Goal: Task Accomplishment & Management: Manage account settings

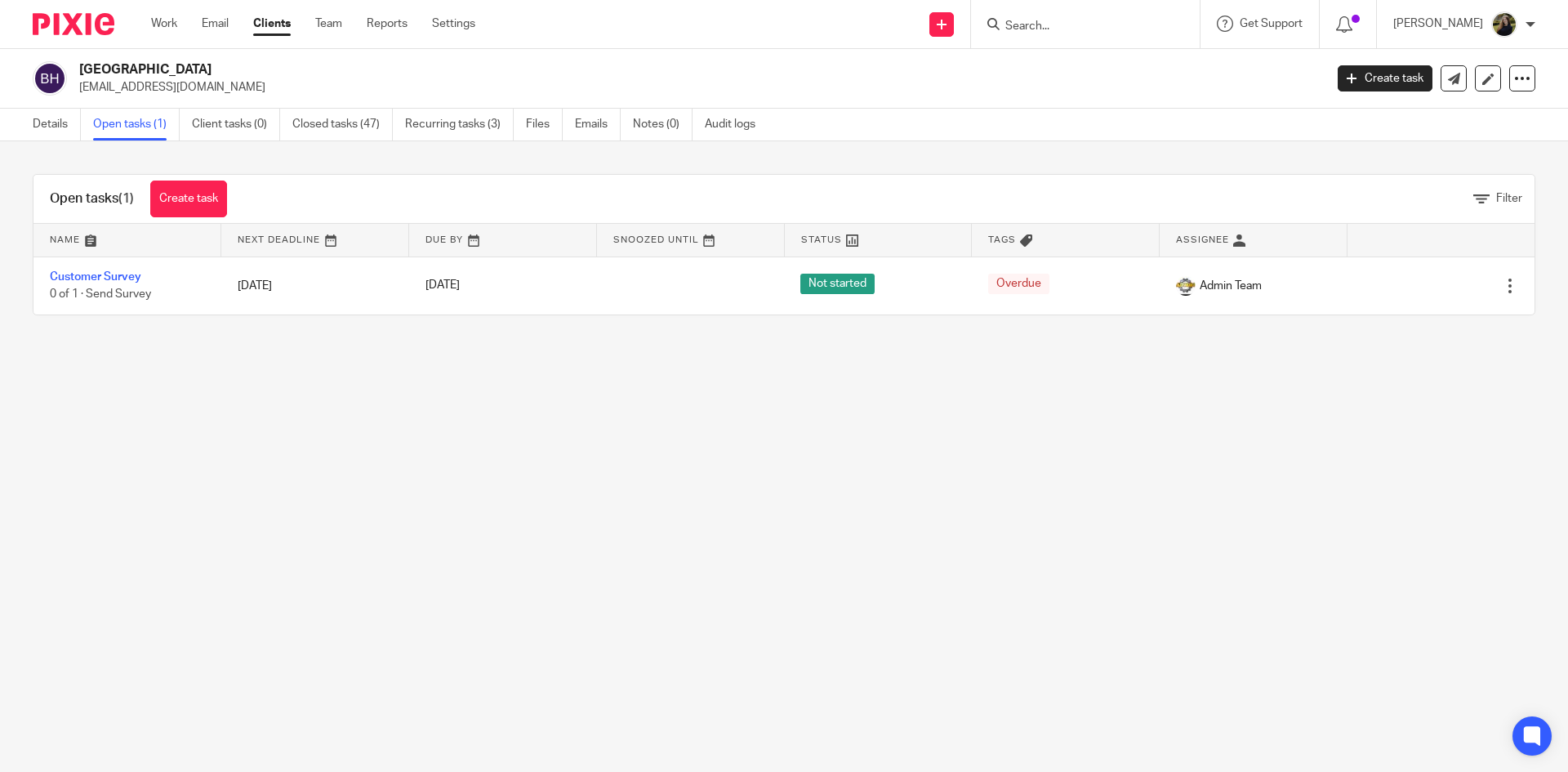
click at [1104, 37] on div at bounding box center [1085, 24] width 229 height 49
drag, startPoint x: 1104, startPoint y: 30, endPoint x: 1072, endPoint y: 43, distance: 34.5
click at [1097, 31] on input "Search" at bounding box center [1077, 27] width 147 height 14
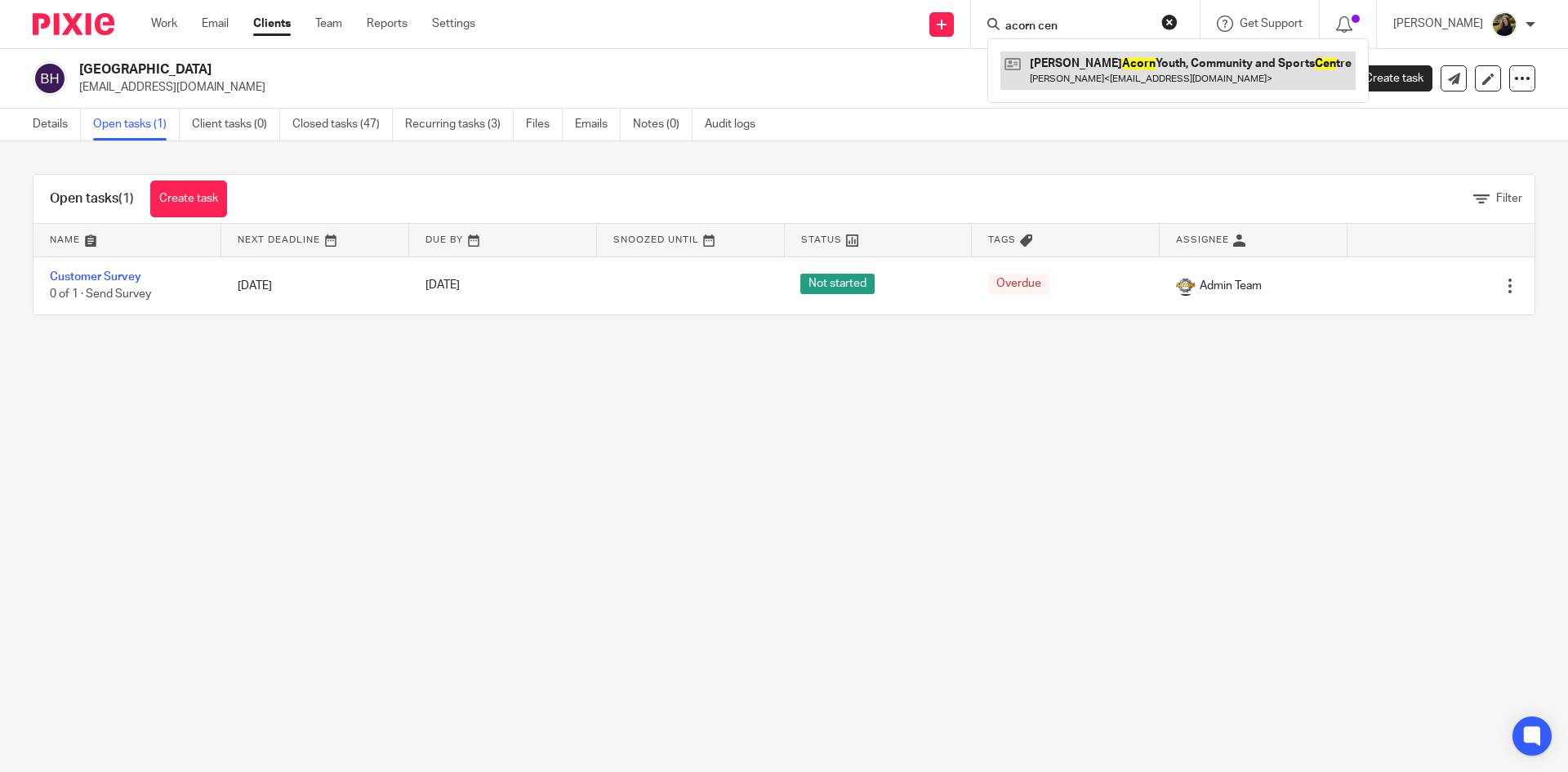
type input "acorn cen"
click at [1052, 77] on link at bounding box center [1178, 70] width 356 height 37
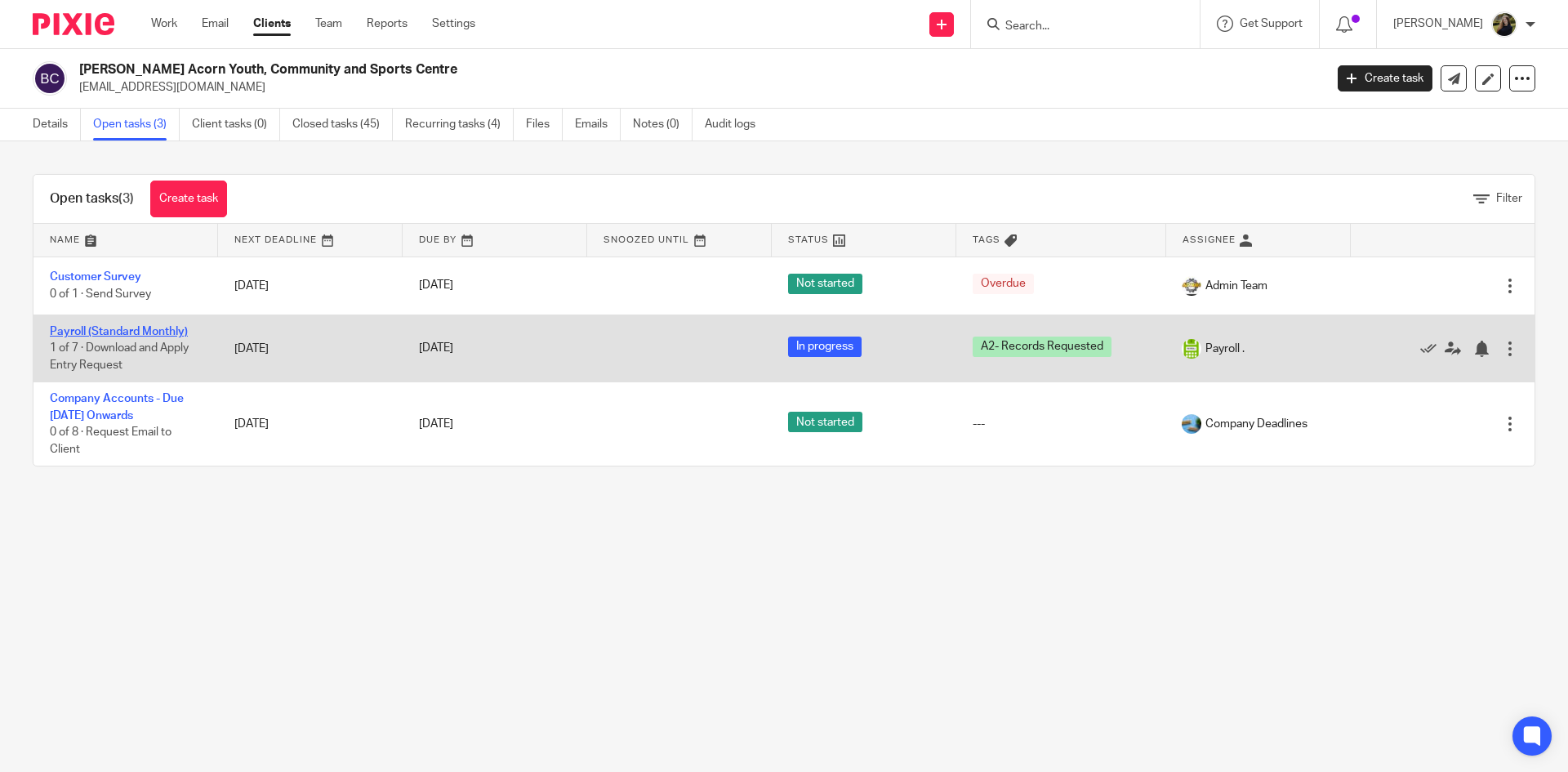
click at [125, 326] on link "Payroll (Standard Monthly)" at bounding box center [118, 332] width 138 height 11
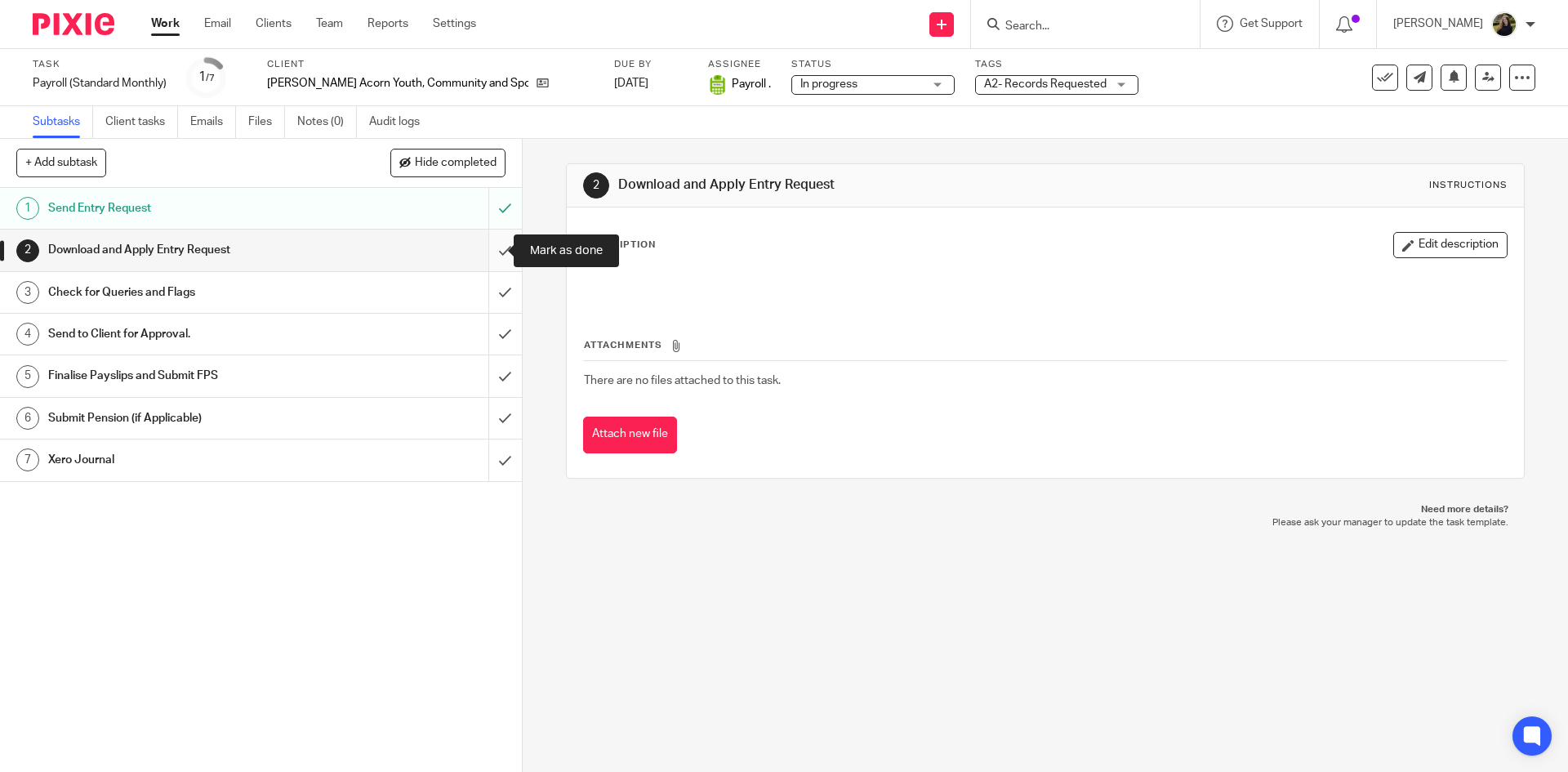
click at [481, 245] on input "submit" at bounding box center [260, 250] width 522 height 41
click at [486, 286] on input "submit" at bounding box center [260, 292] width 522 height 41
click at [490, 334] on input "submit" at bounding box center [260, 334] width 522 height 41
click at [463, 256] on link "2 Download and Apply Entry Request" at bounding box center [244, 250] width 488 height 41
click at [492, 246] on input "submit" at bounding box center [260, 250] width 522 height 41
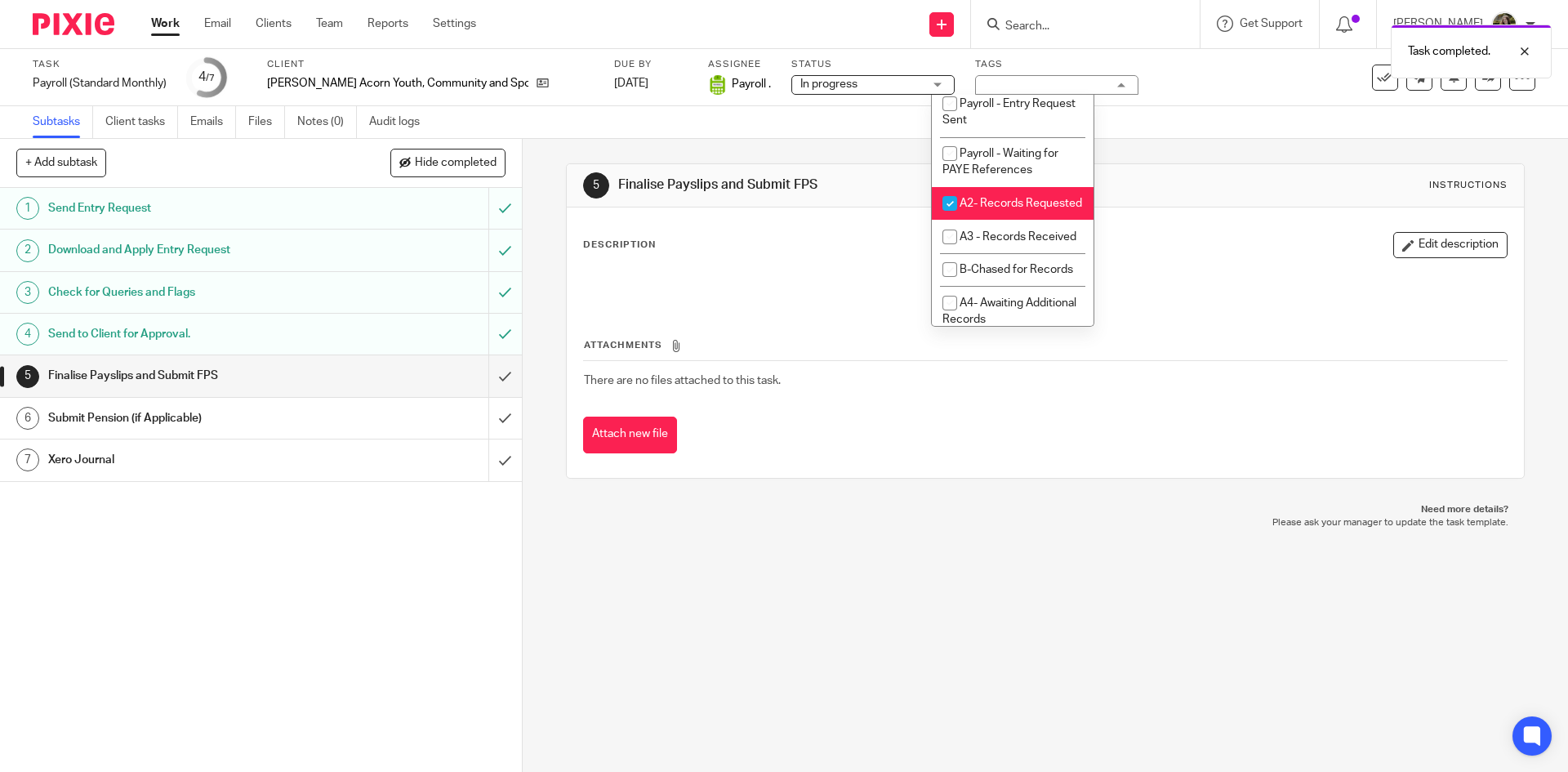
scroll to position [490, 0]
click at [980, 208] on span "A2- Records Requested" at bounding box center [1021, 202] width 122 height 11
checkbox input "false"
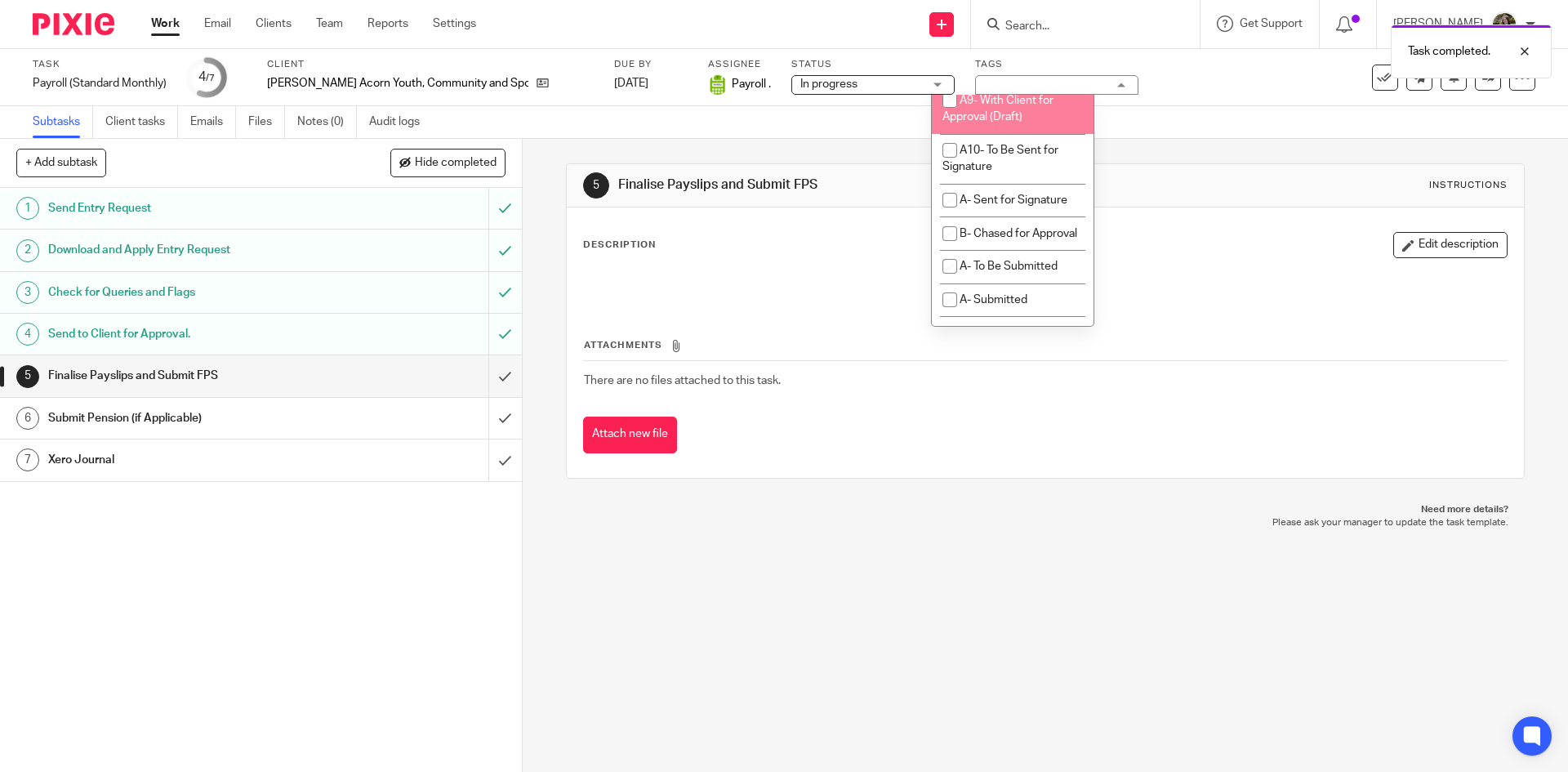
scroll to position [817, 0]
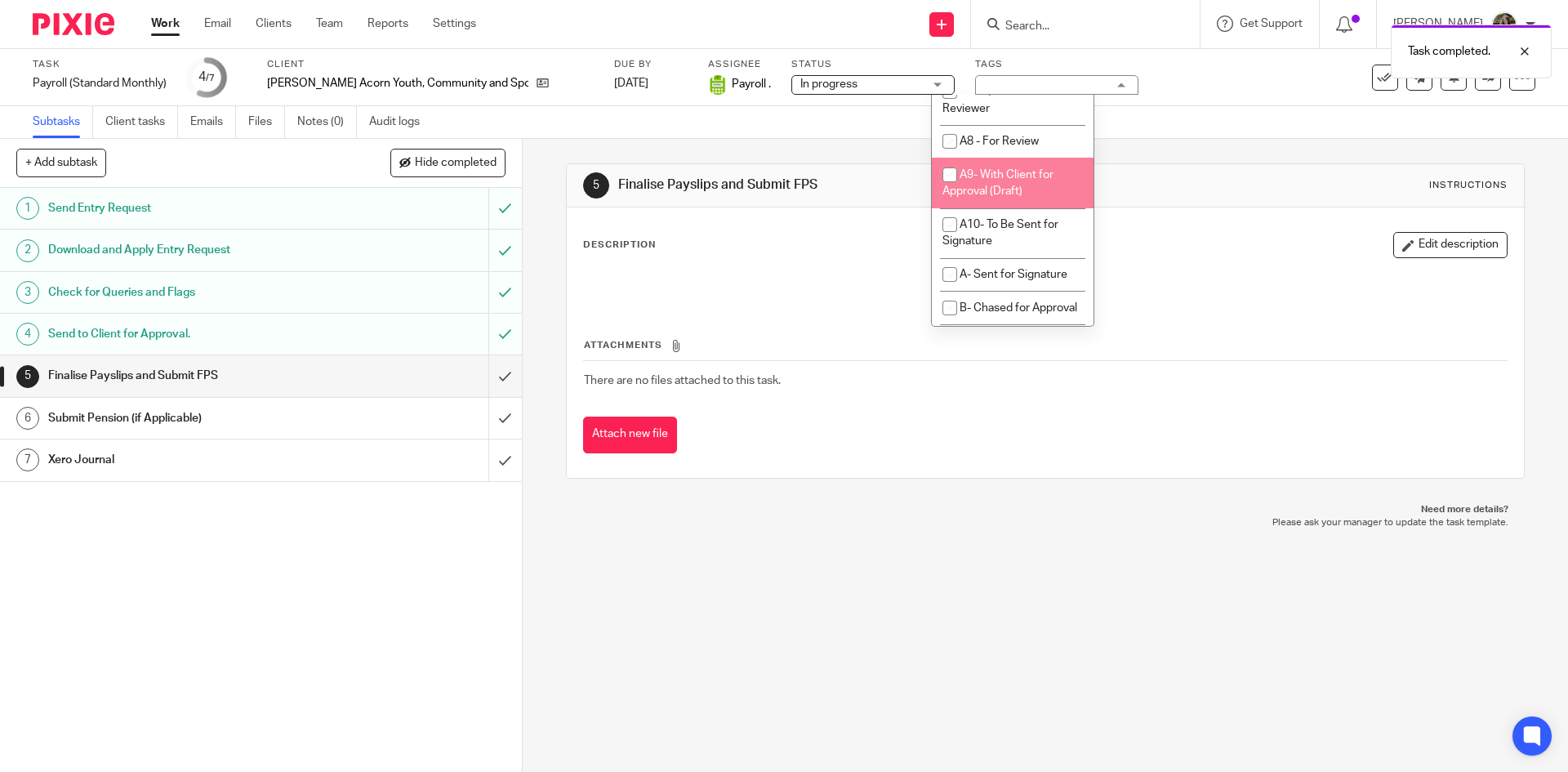
click at [1000, 208] on li "A9- With Client for Approval (Draft)" at bounding box center [1013, 182] width 162 height 50
checkbox input "true"
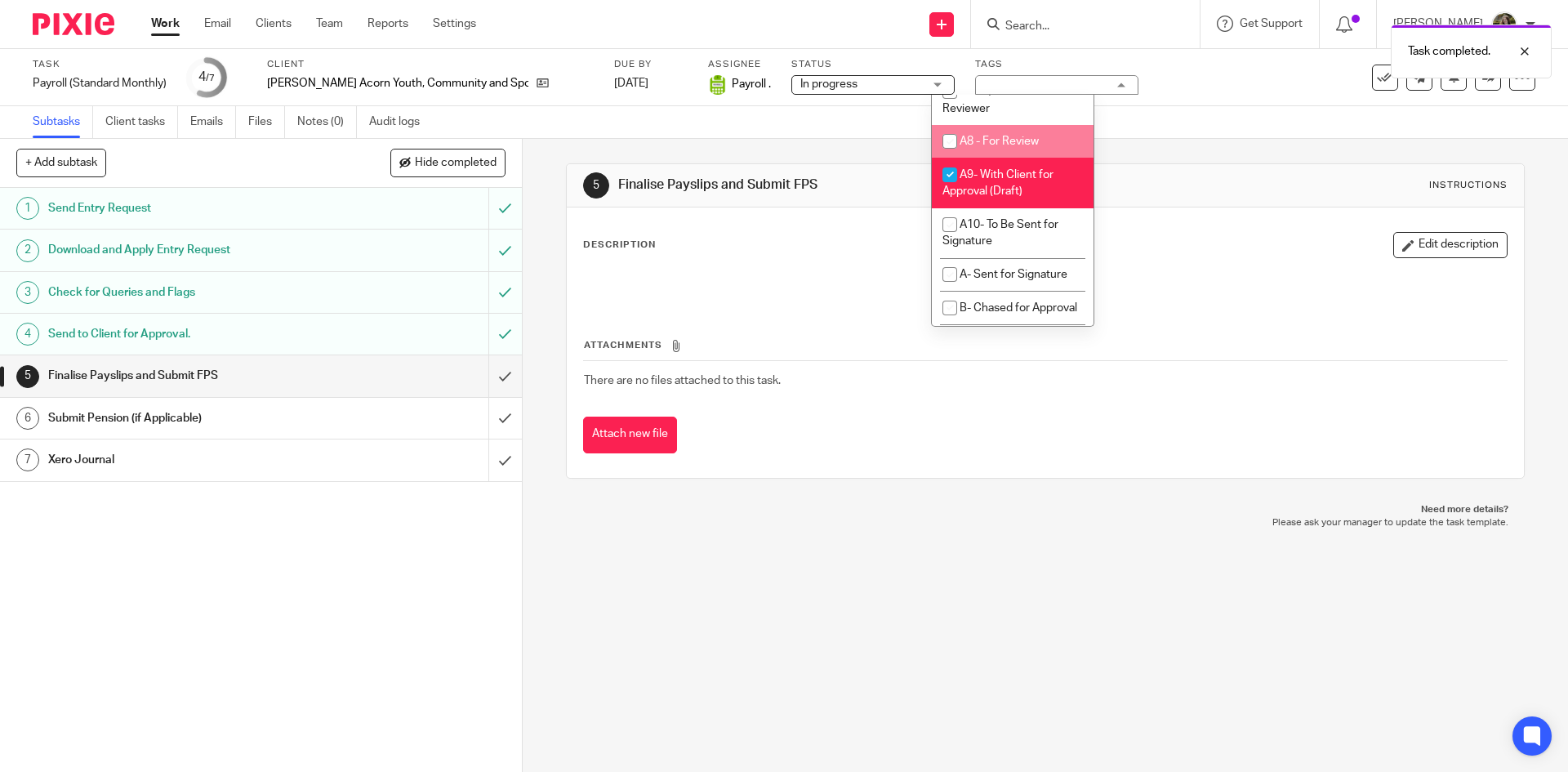
click at [1203, 151] on div "5 Finalise Payslips and Submit FPS Instructions Description Edit description At…" at bounding box center [1044, 322] width 958 height 365
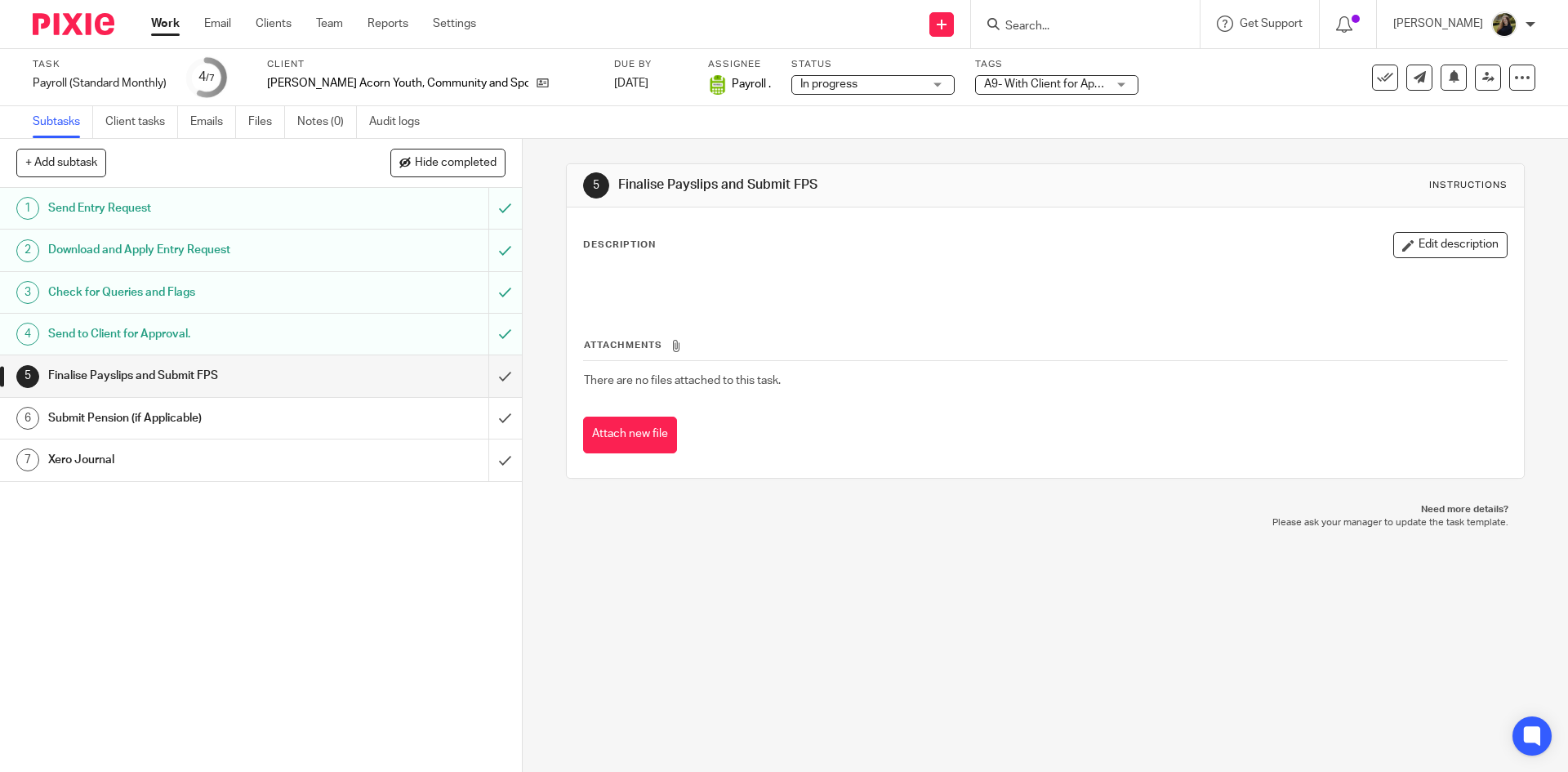
click at [58, 31] on img at bounding box center [73, 24] width 82 height 22
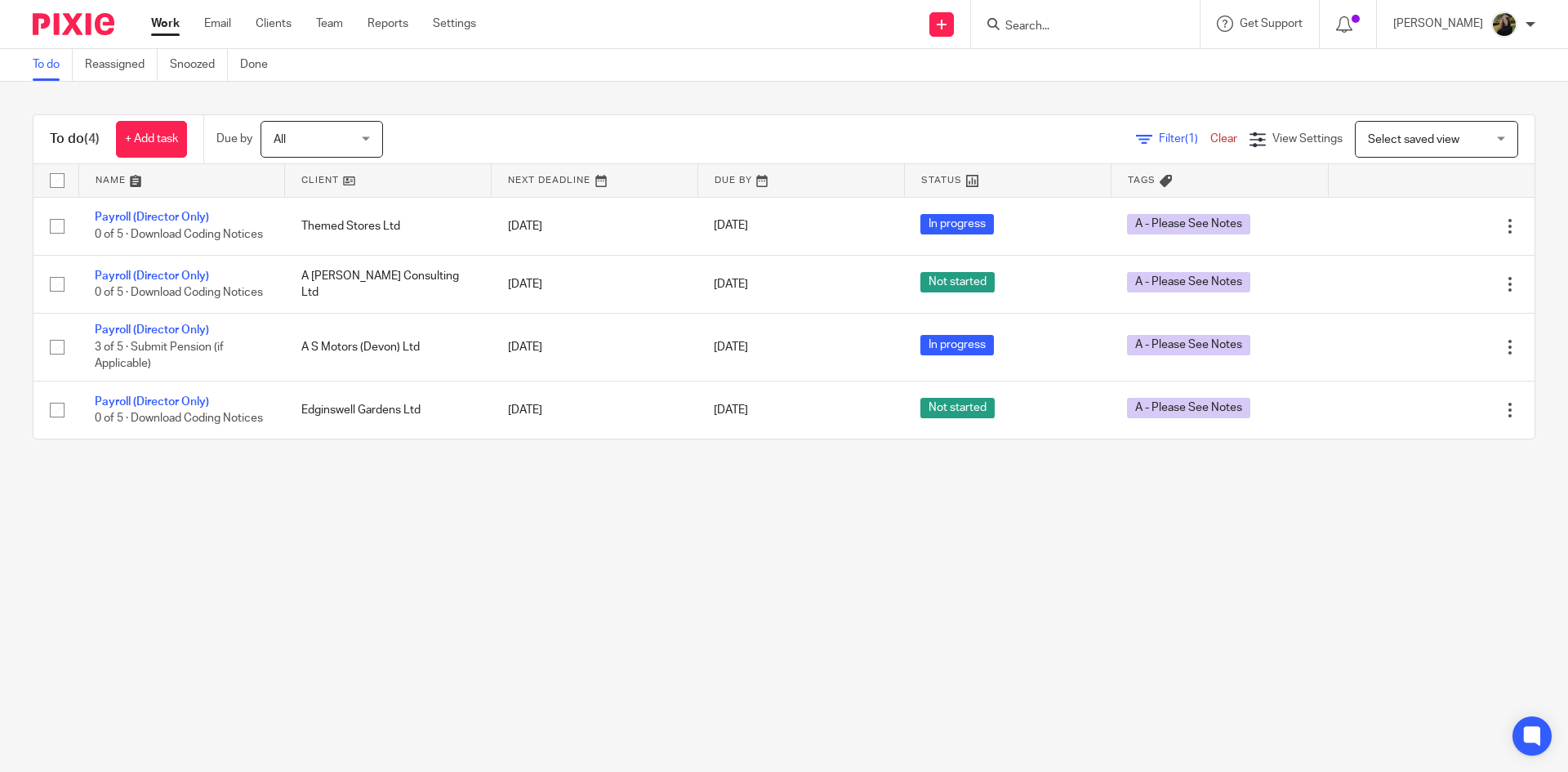
click at [1034, 11] on div at bounding box center [1085, 24] width 229 height 49
click at [1043, 31] on input "Search" at bounding box center [1077, 27] width 147 height 14
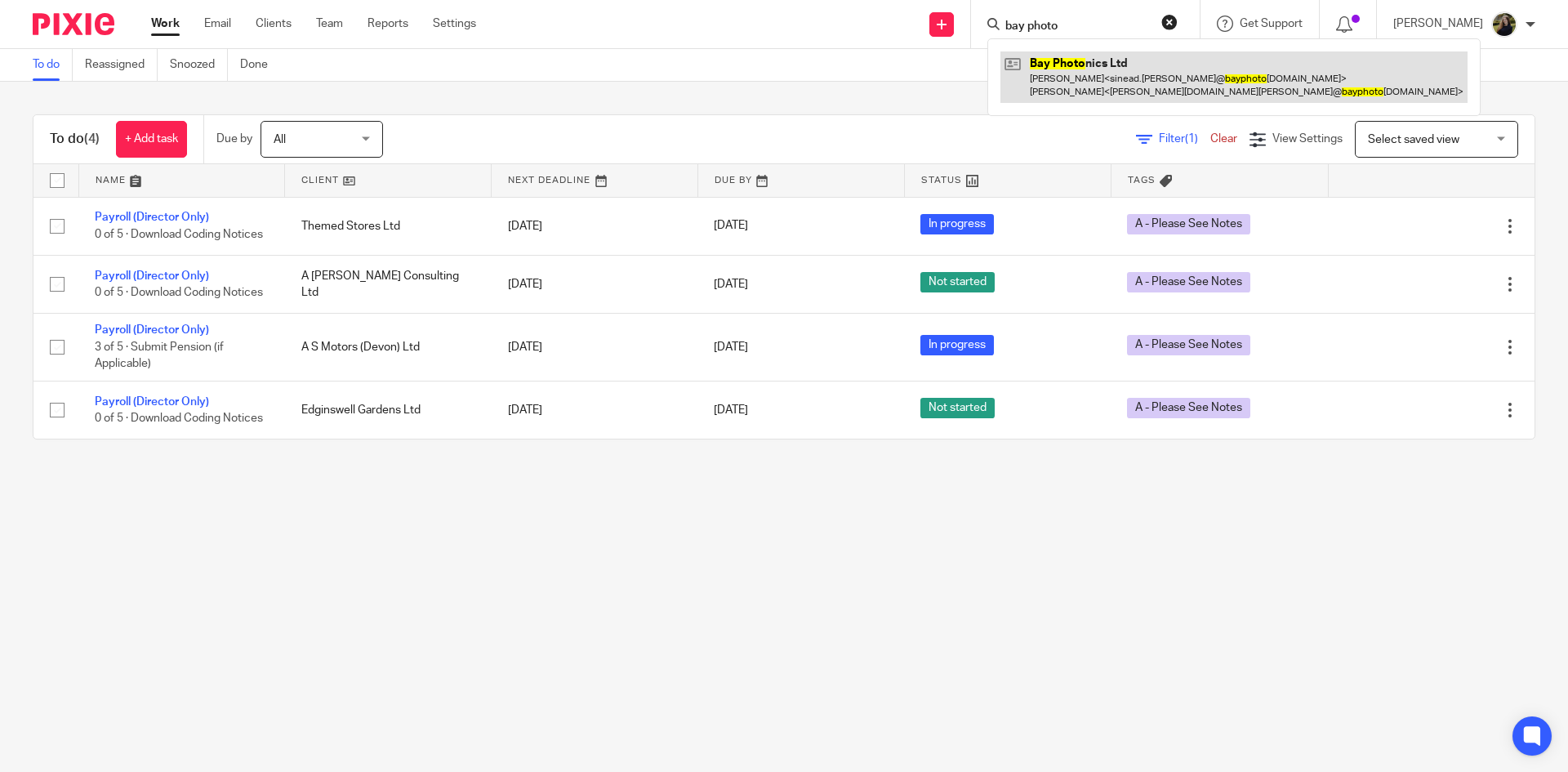
type input "bay photo"
click at [1077, 72] on link at bounding box center [1234, 76] width 467 height 51
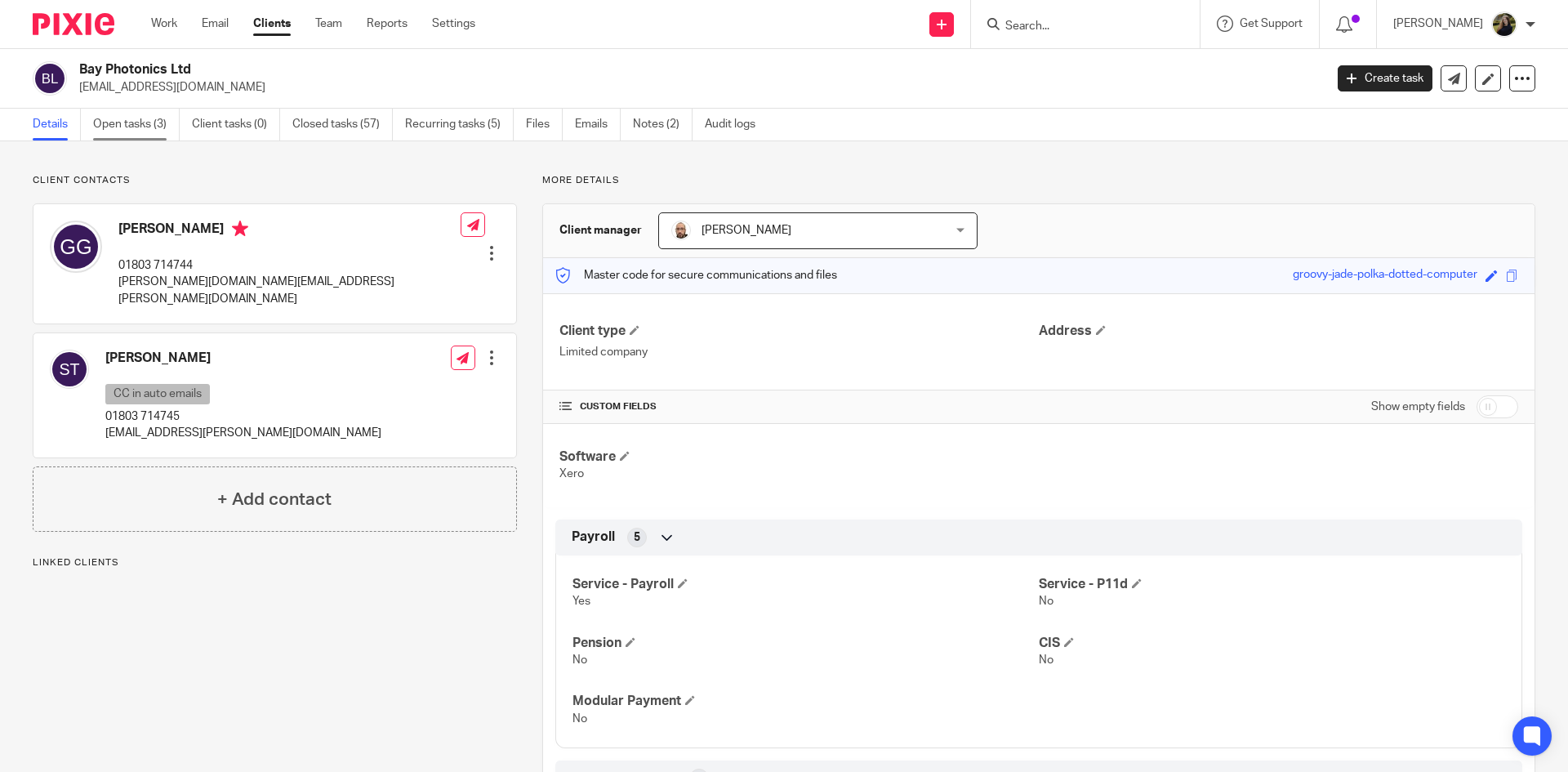
click at [165, 117] on link "Open tasks (3)" at bounding box center [136, 124] width 87 height 31
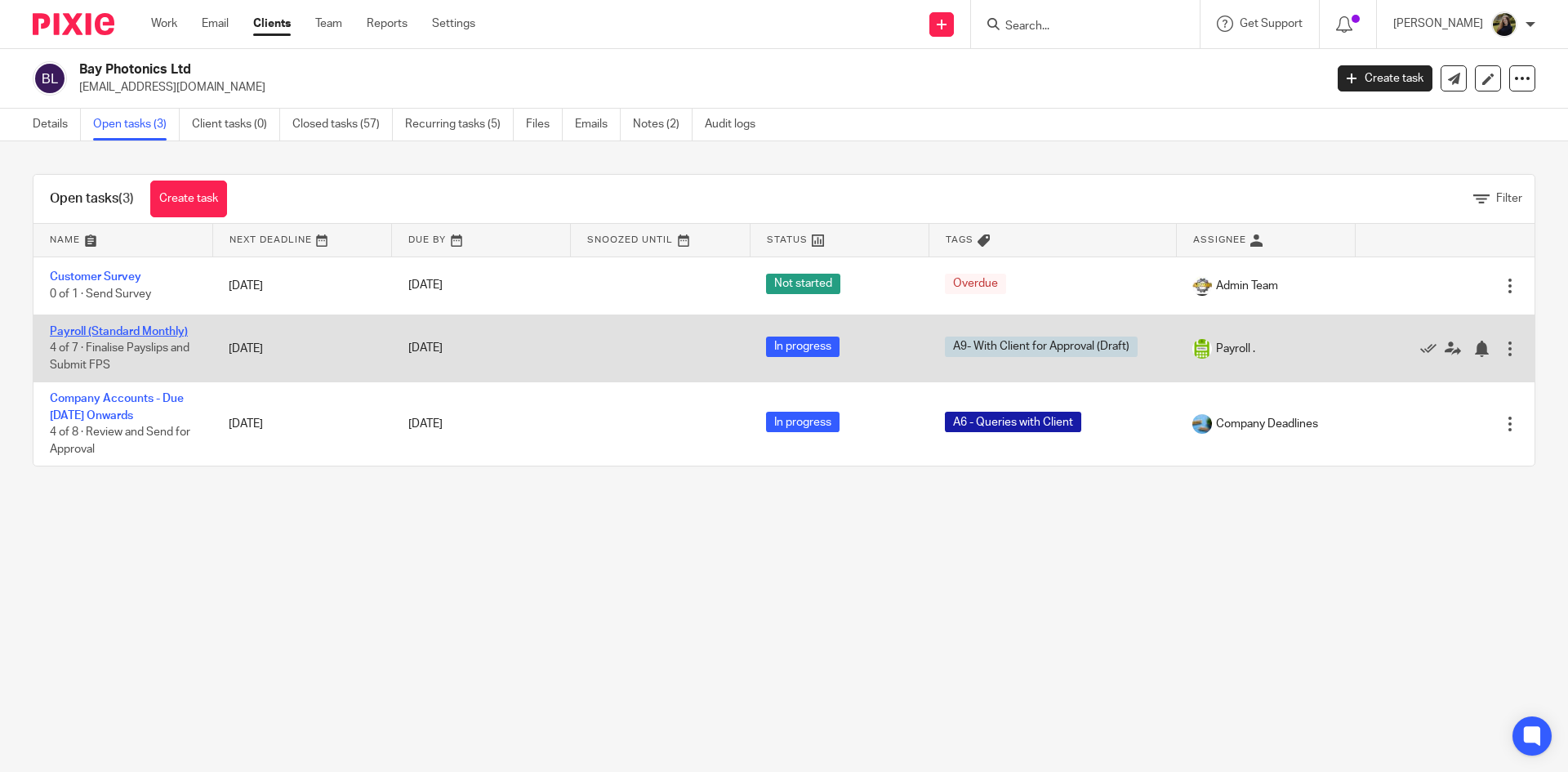
click at [142, 331] on link "Payroll (Standard Monthly)" at bounding box center [118, 332] width 138 height 11
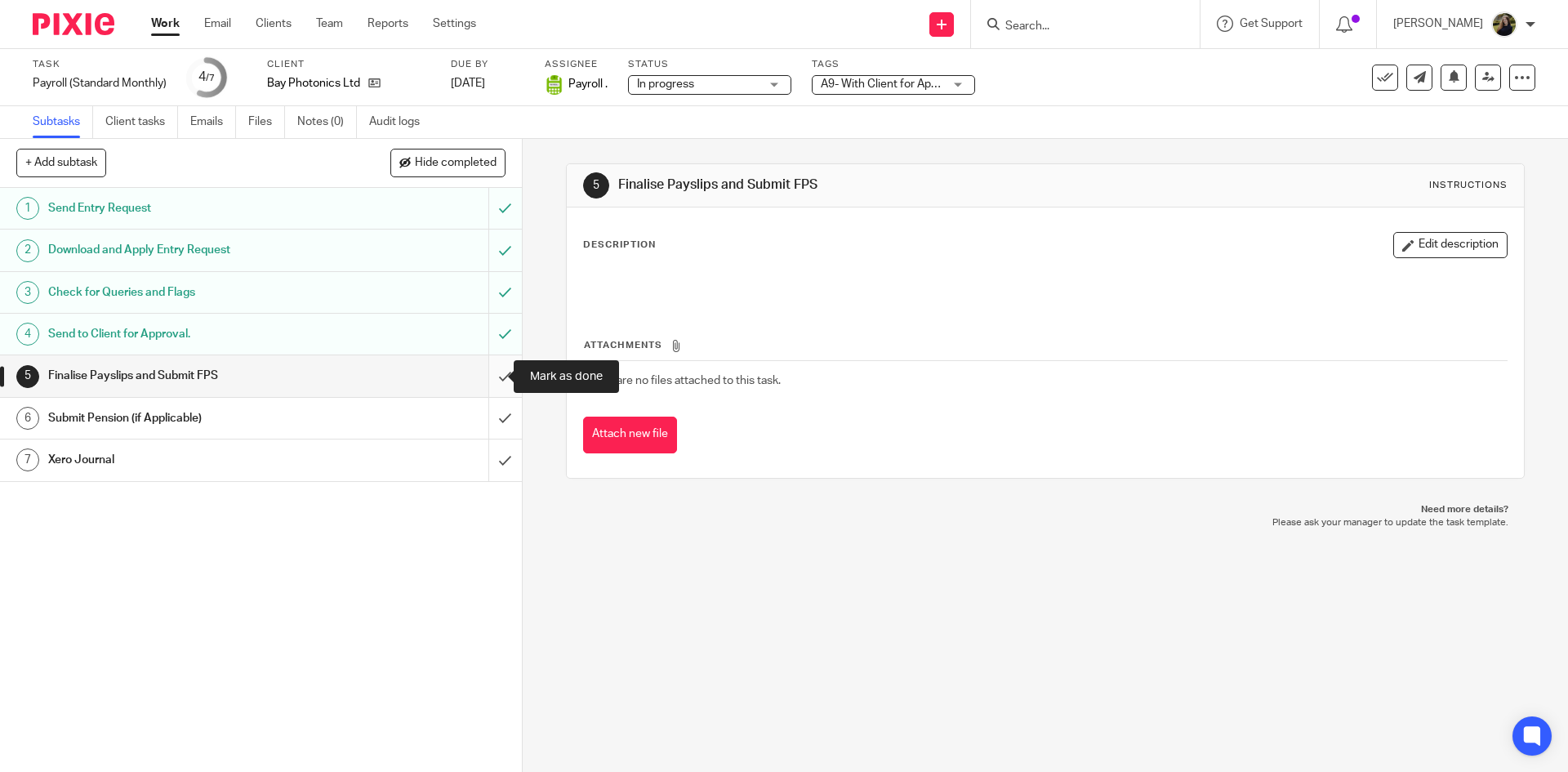
click at [485, 365] on input "submit" at bounding box center [260, 376] width 522 height 41
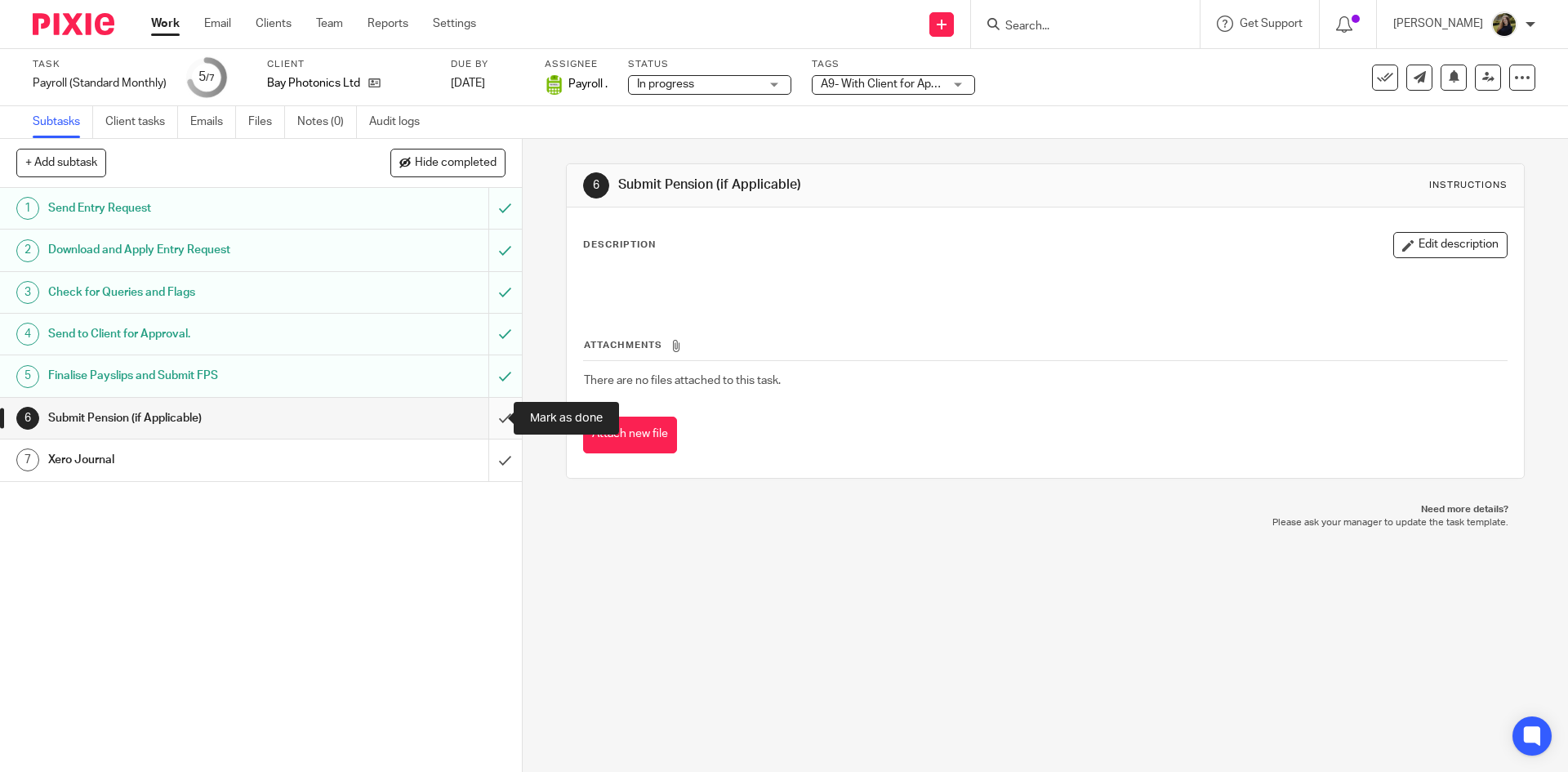
click at [486, 409] on input "submit" at bounding box center [260, 418] width 522 height 41
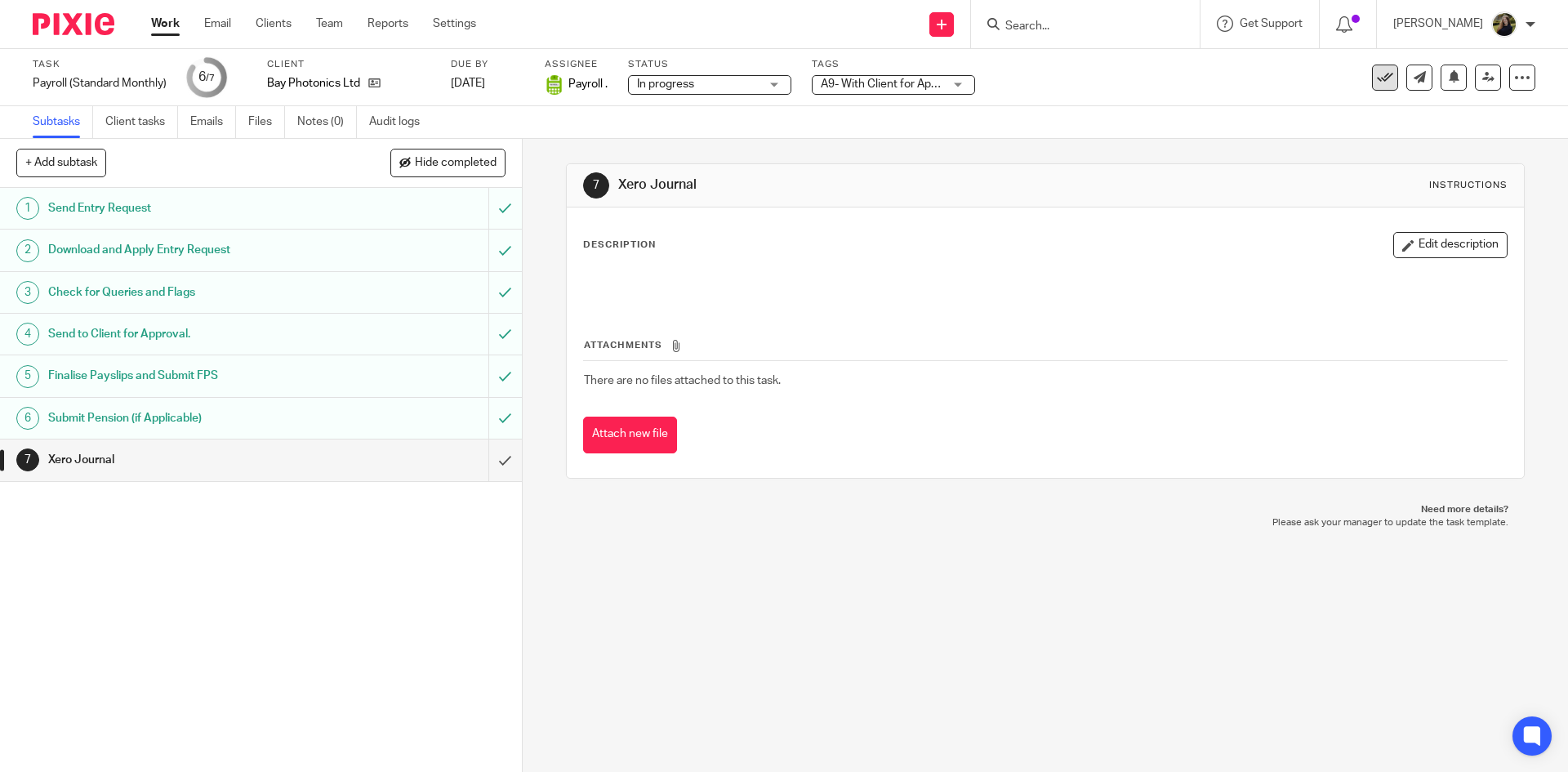
click at [1372, 76] on button at bounding box center [1385, 77] width 26 height 26
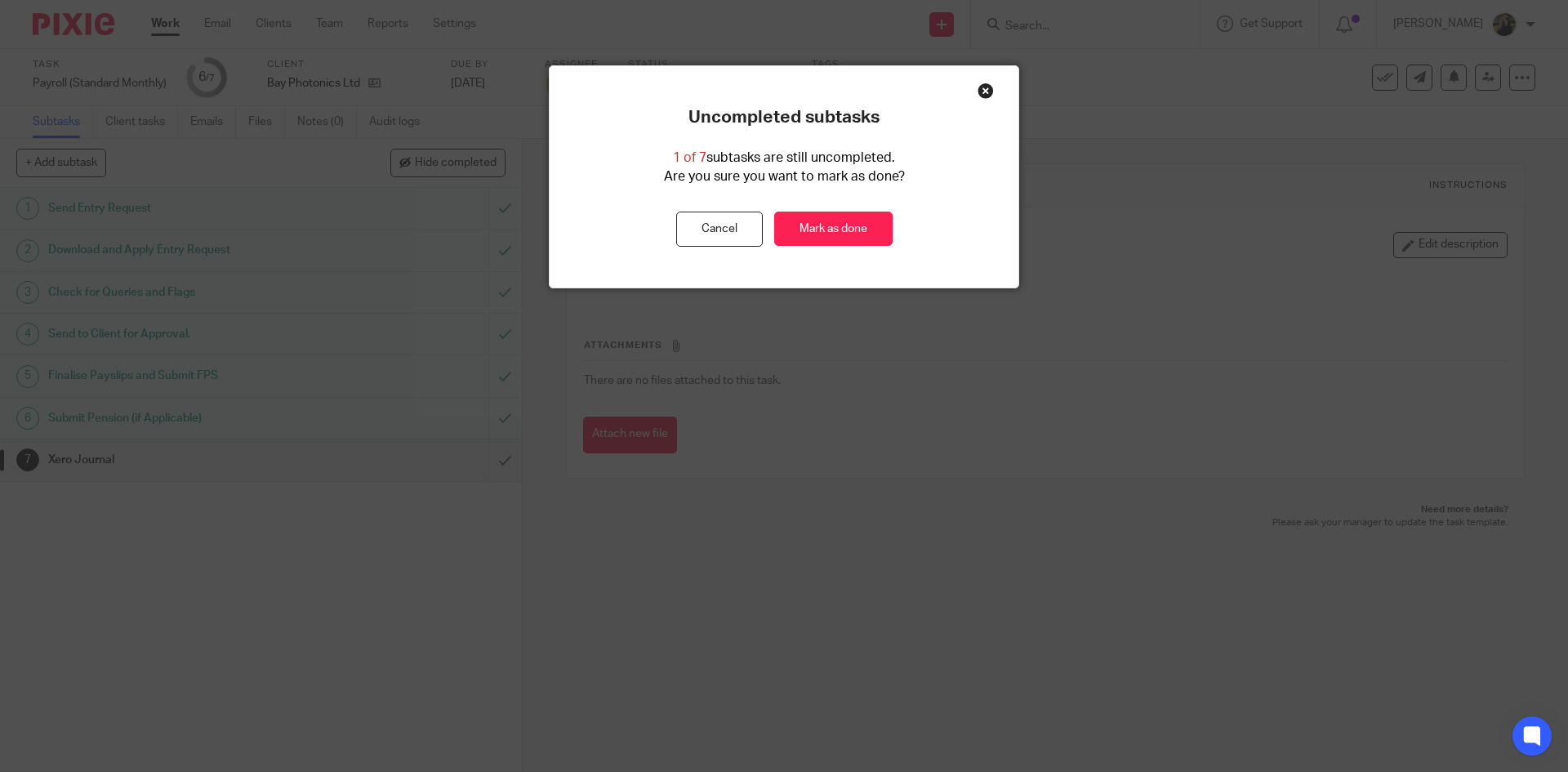
click at [843, 207] on div "Uncompleted subtasks 1 of 7 subtasks are still uncompleted. Are you sure you wa…" at bounding box center [784, 177] width 469 height 139
click at [827, 230] on link "Mark as done" at bounding box center [834, 229] width 118 height 35
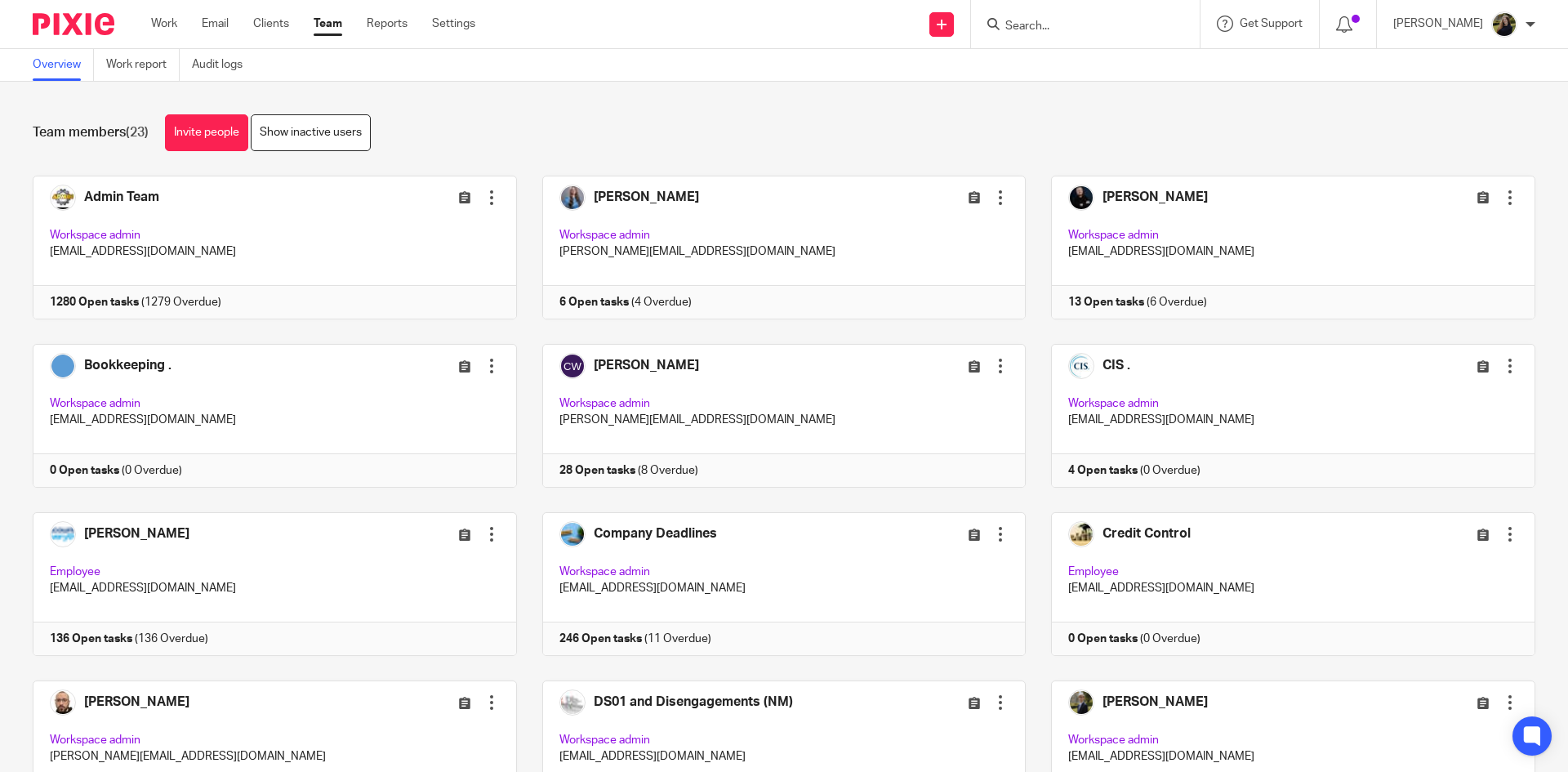
click at [1109, 25] on input "Search" at bounding box center [1077, 27] width 147 height 14
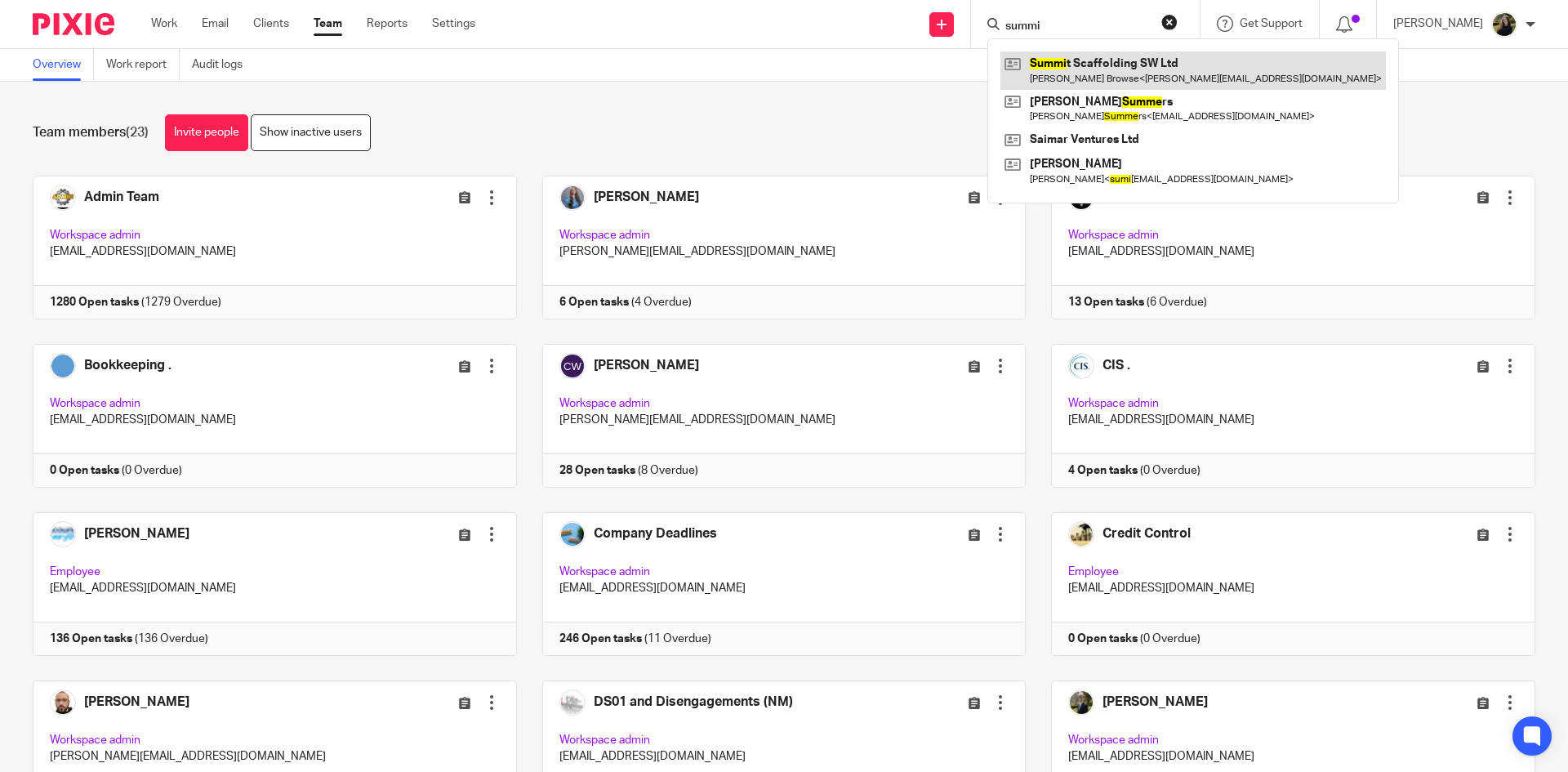
type input "summi"
click at [1105, 63] on link at bounding box center [1193, 70] width 385 height 37
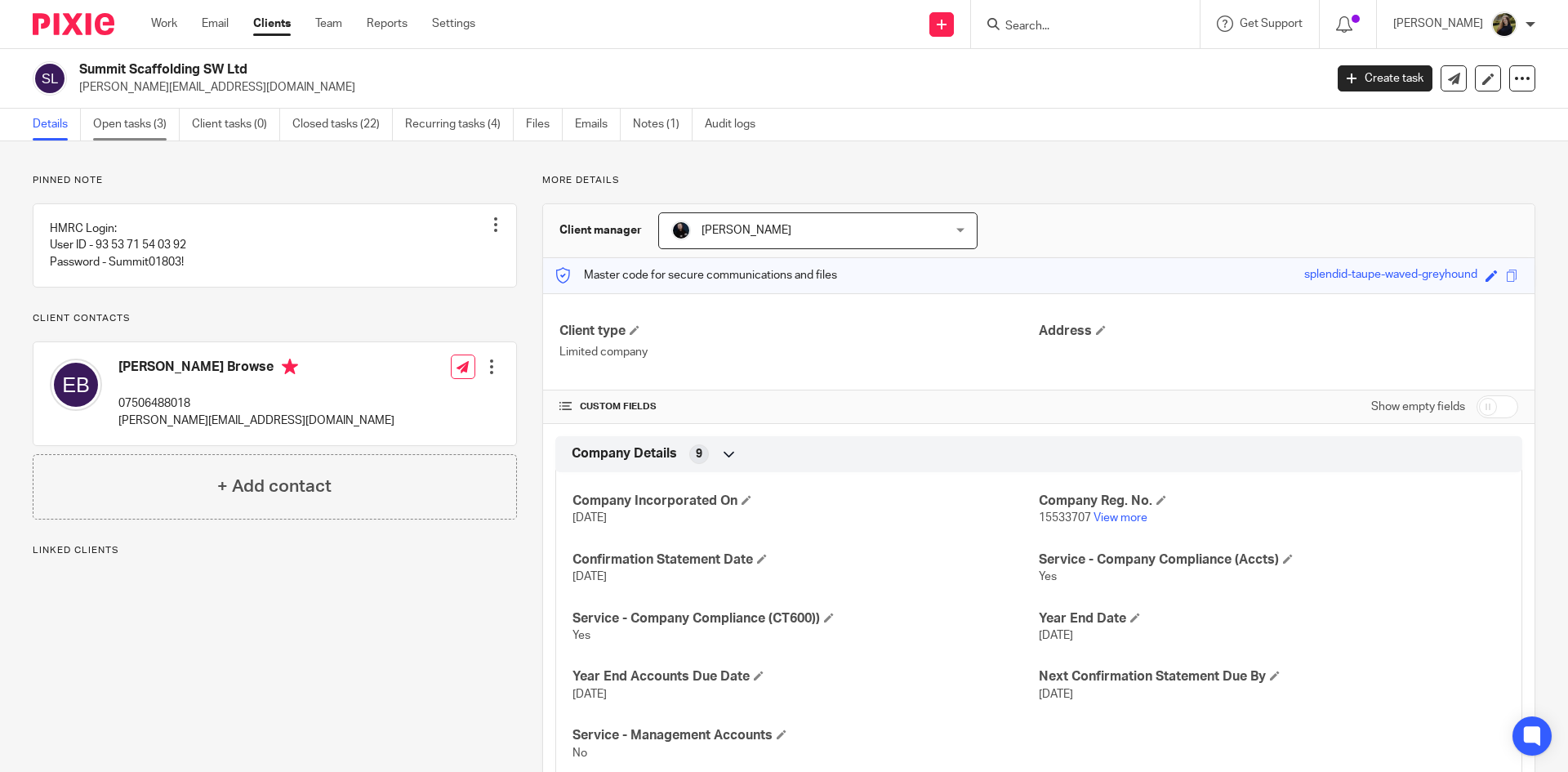
click at [129, 129] on link "Open tasks (3)" at bounding box center [136, 124] width 87 height 31
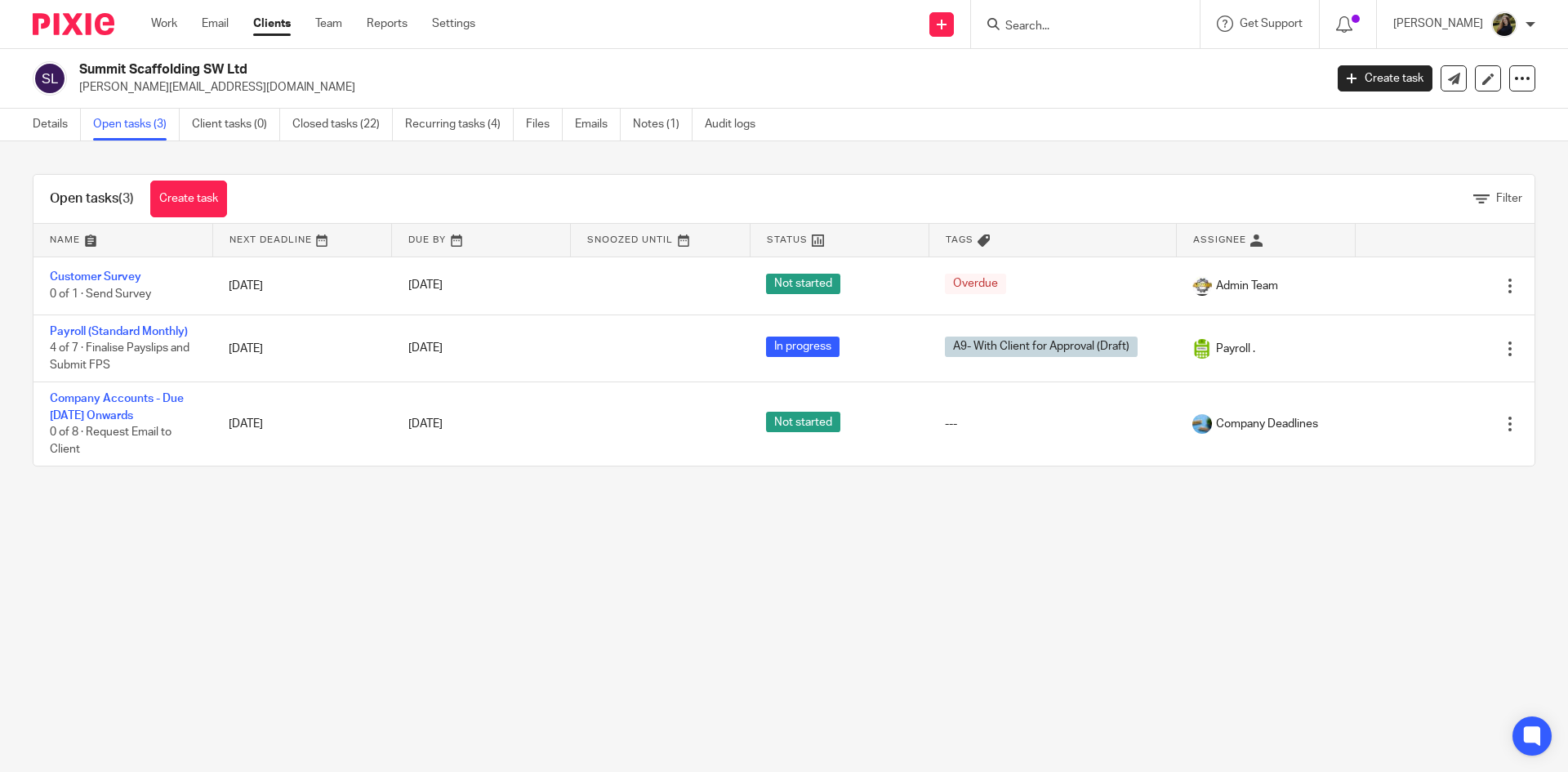
click at [158, 324] on td "Payroll (Standard Monthly) 4 of 7 · Finalise Payslips and Submit FPS" at bounding box center [123, 348] width 179 height 67
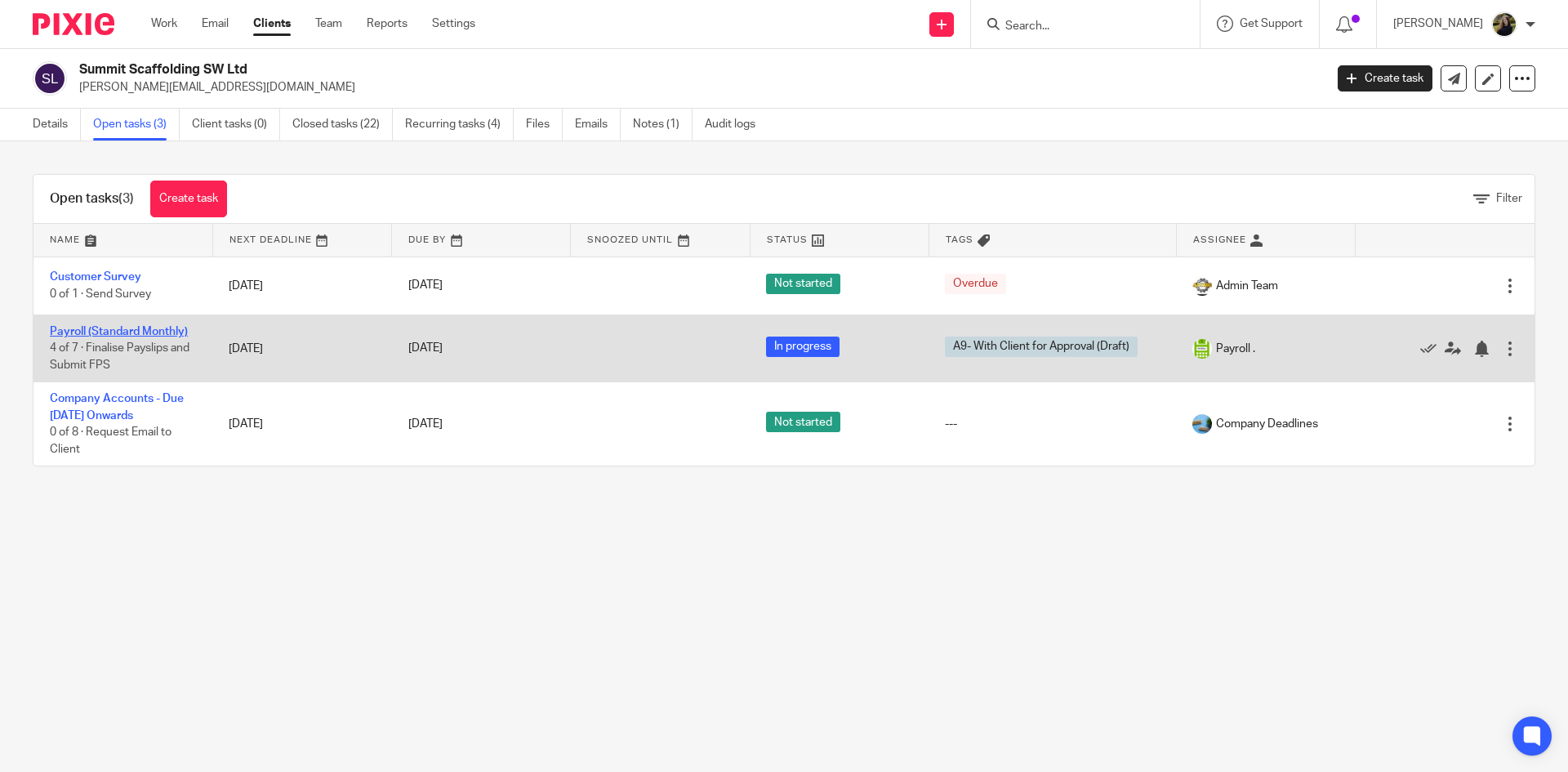
click at [156, 328] on link "Payroll (Standard Monthly)" at bounding box center [118, 332] width 138 height 11
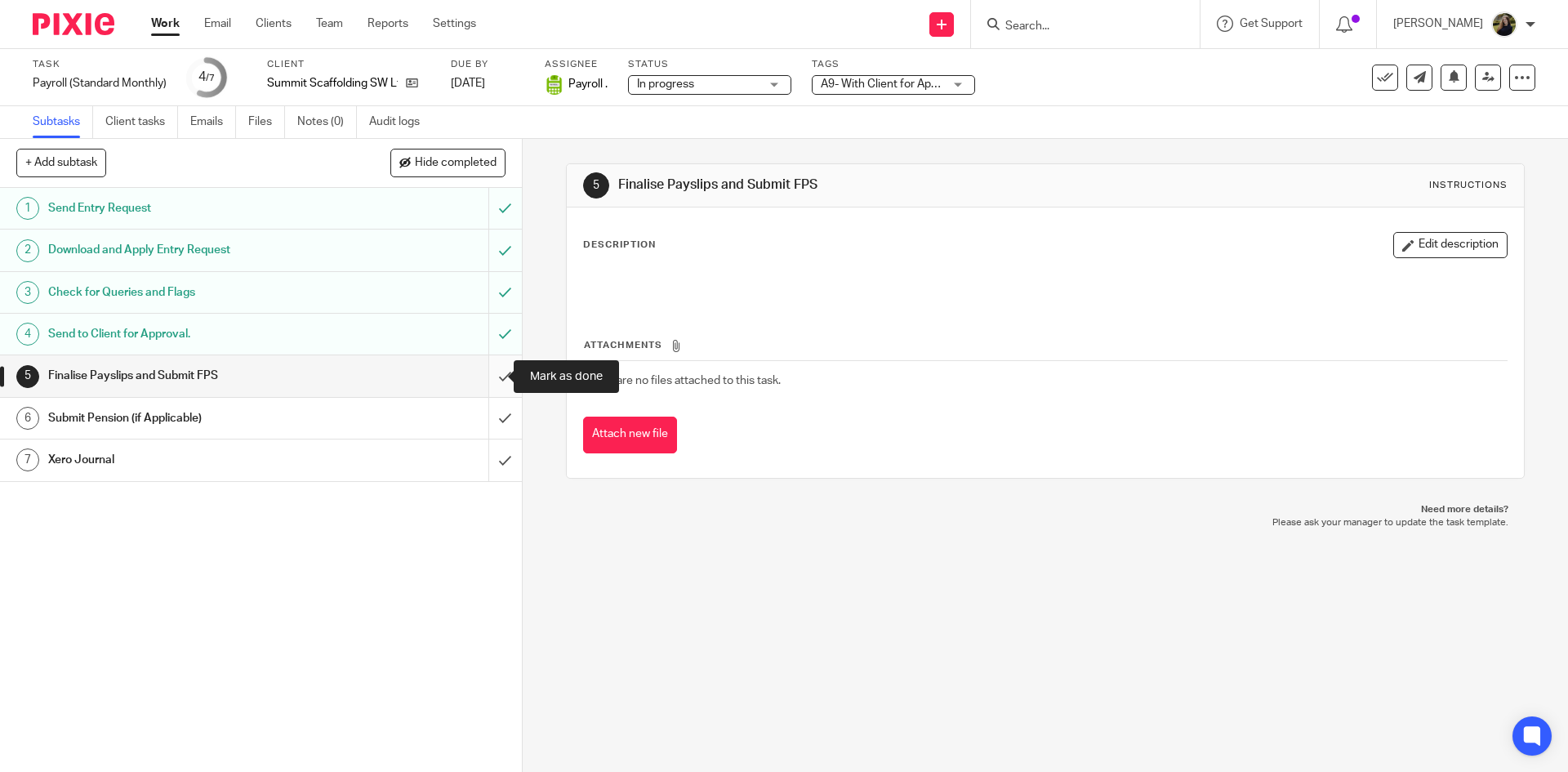
click at [492, 369] on input "submit" at bounding box center [260, 376] width 522 height 41
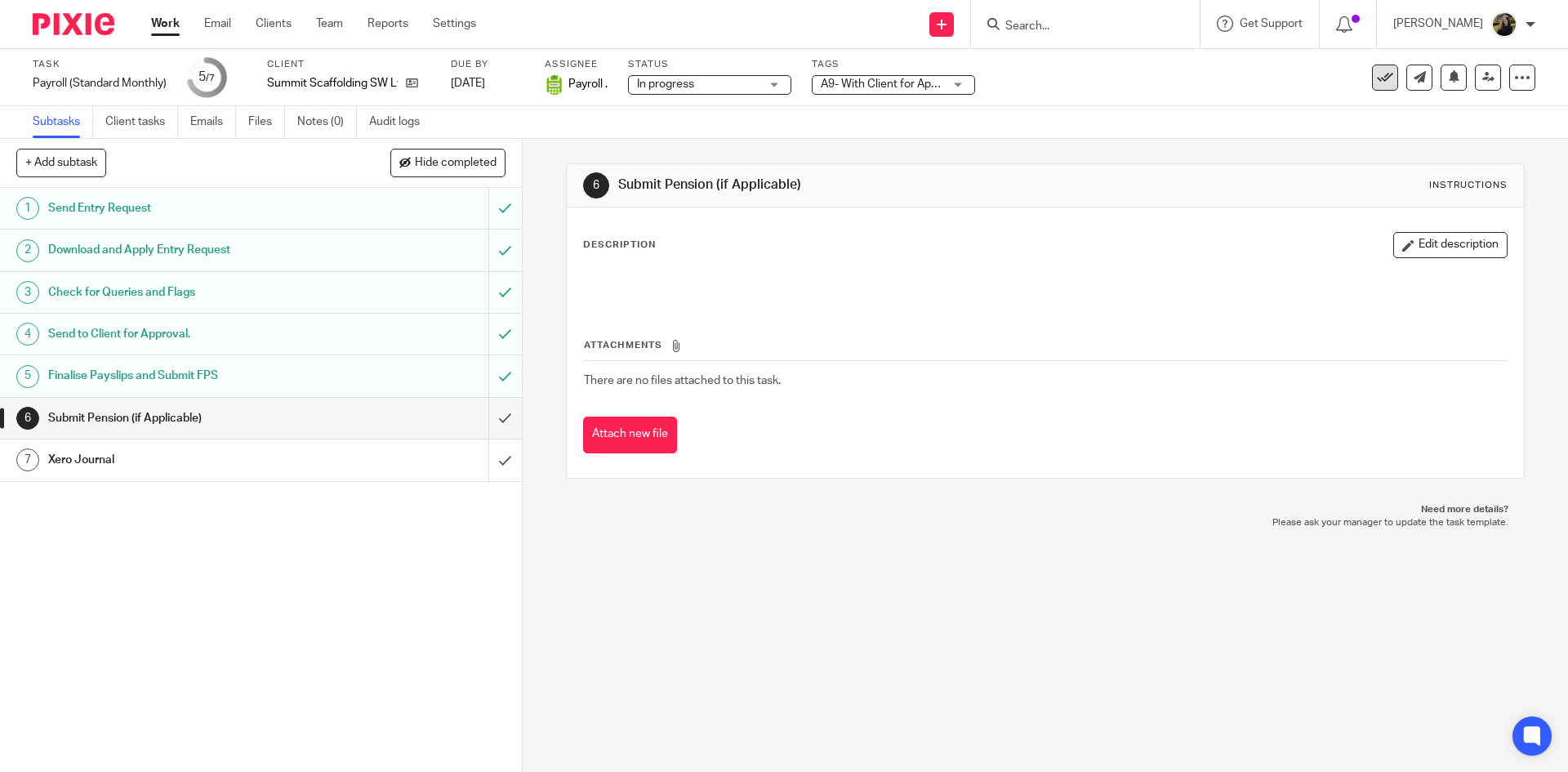
click at [1372, 68] on button at bounding box center [1385, 77] width 26 height 26
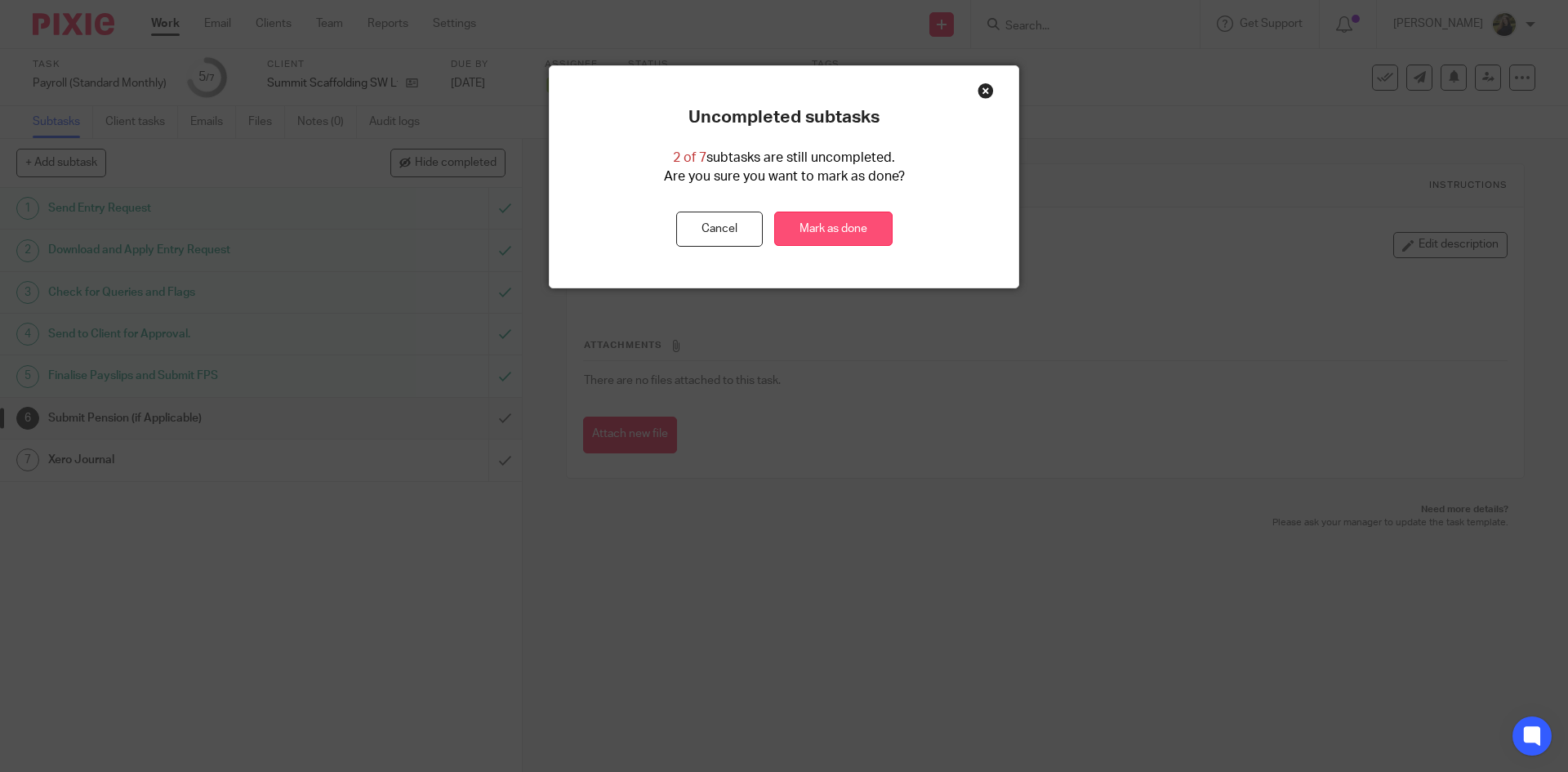
click at [845, 230] on link "Mark as done" at bounding box center [834, 229] width 118 height 35
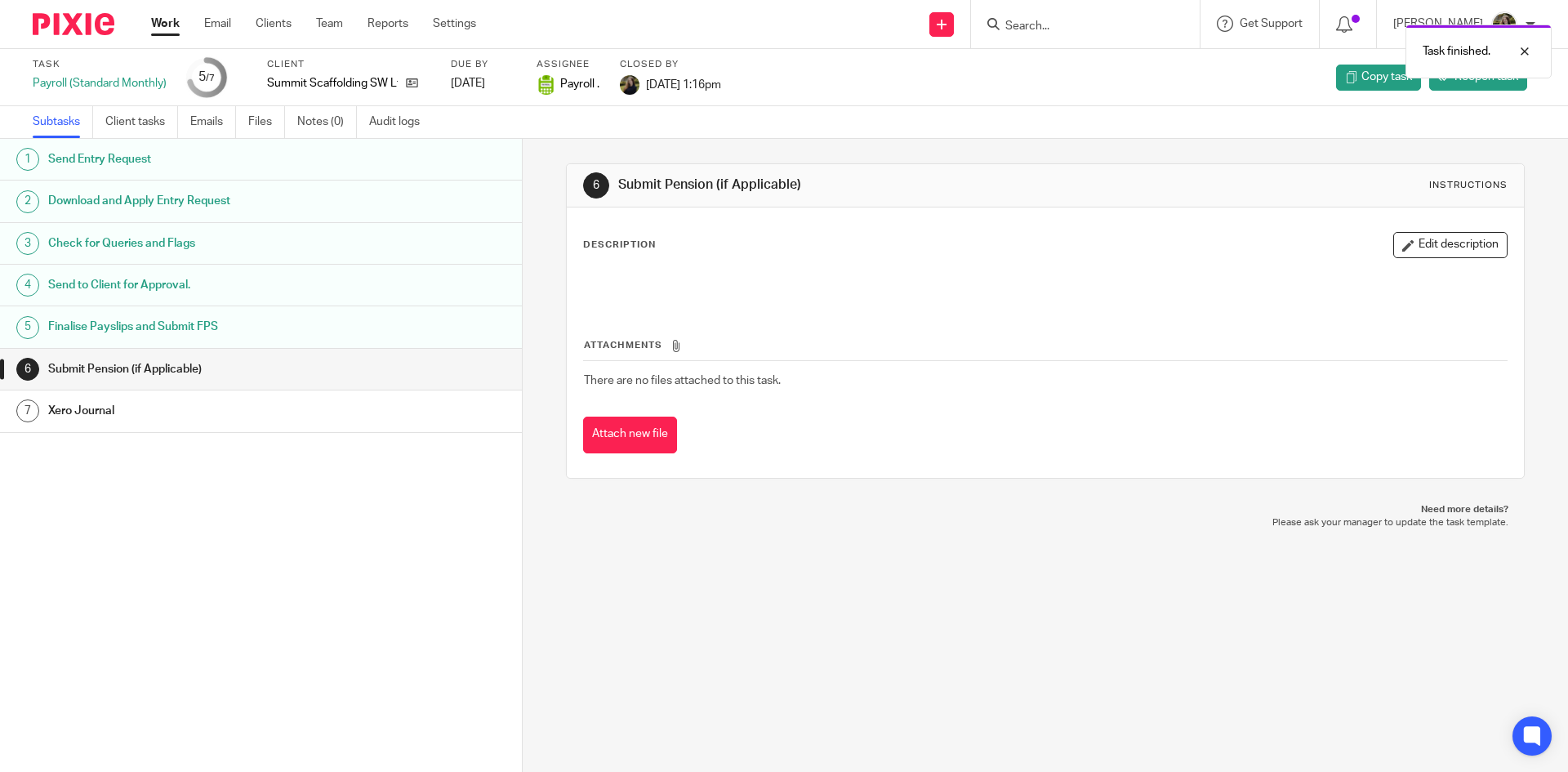
click at [116, 25] on link at bounding box center [75, 24] width 86 height 22
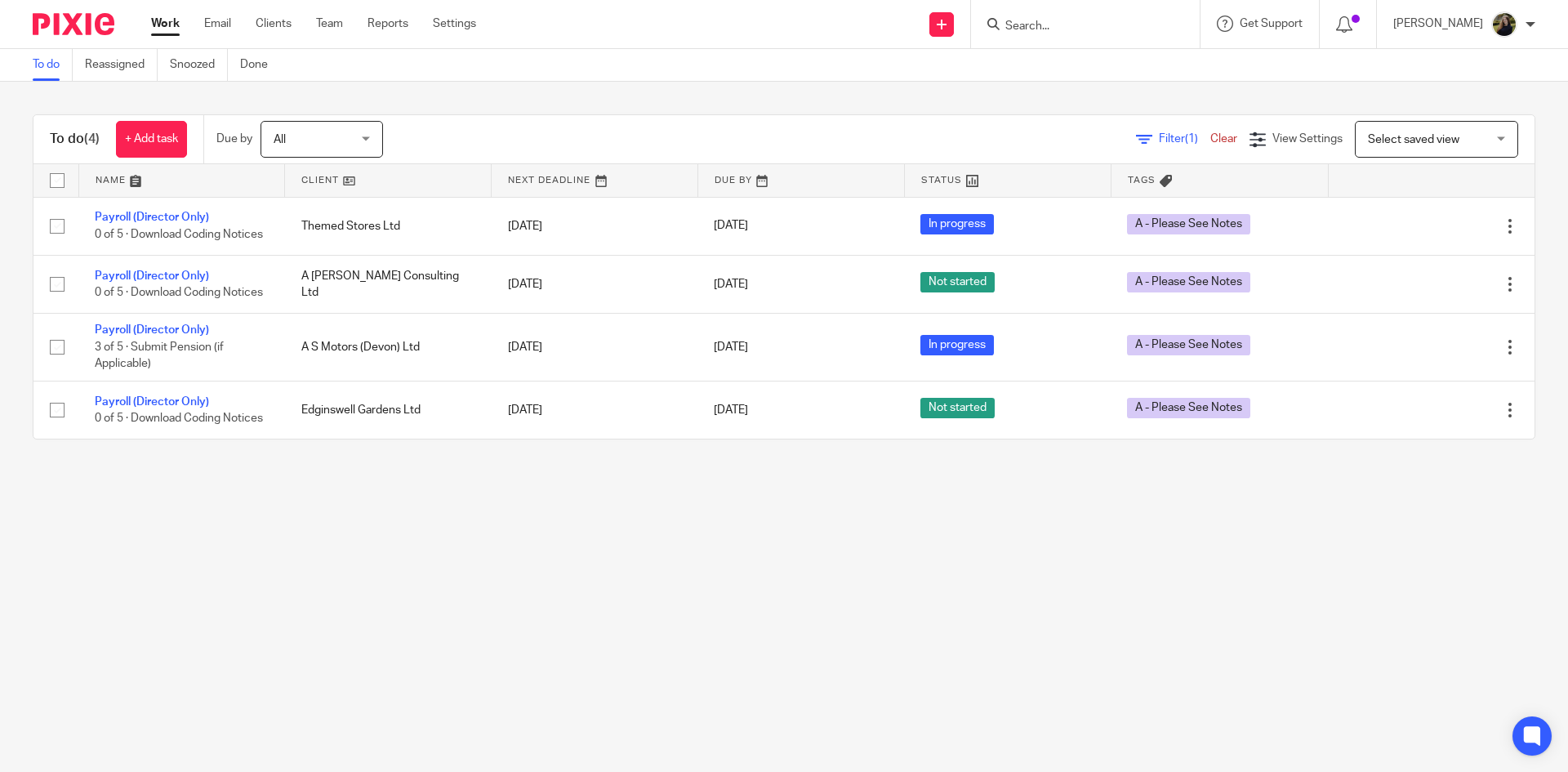
click at [1057, 20] on input "Search" at bounding box center [1077, 27] width 147 height 14
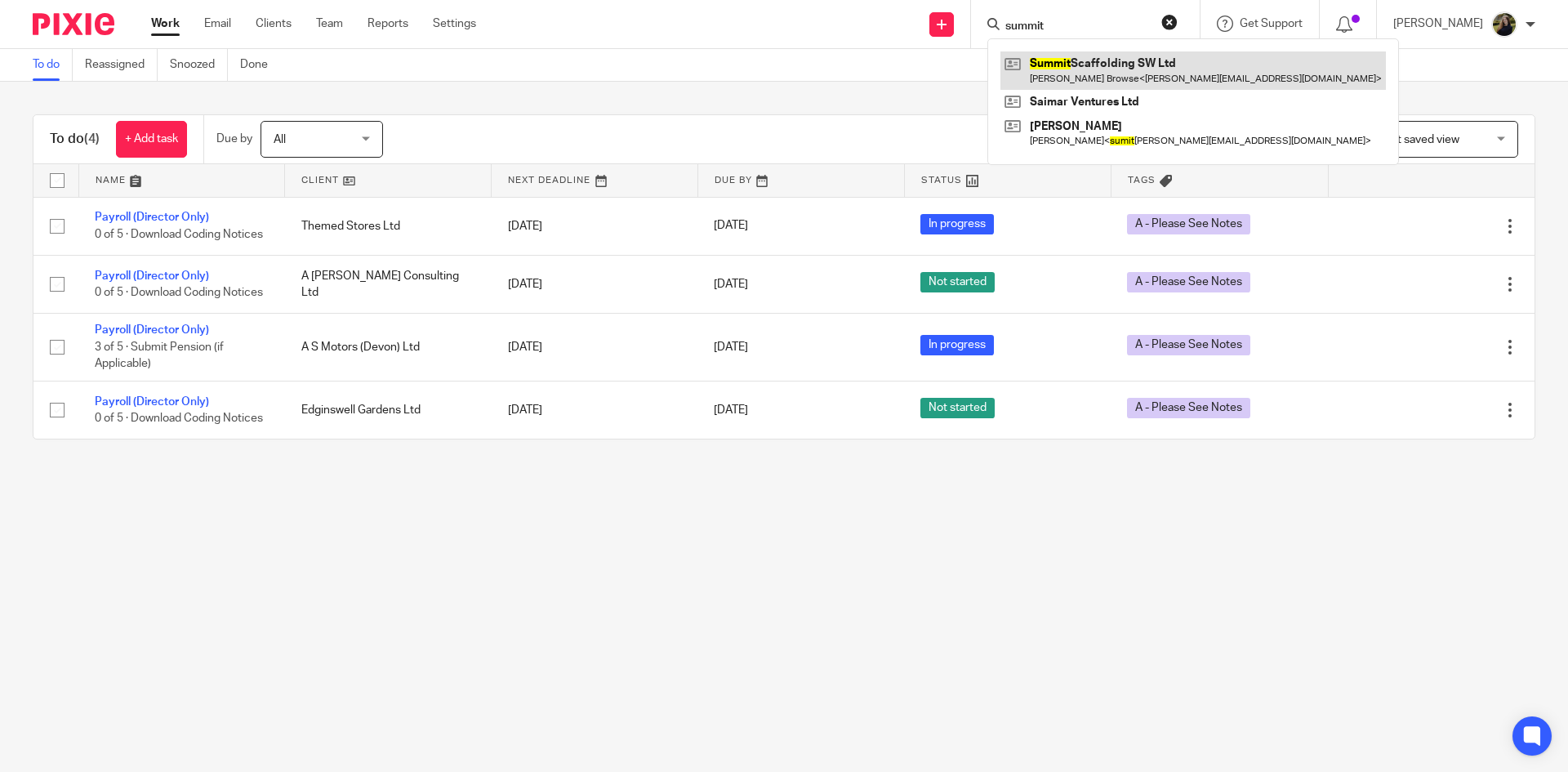
type input "summit"
click at [1085, 66] on link at bounding box center [1193, 70] width 385 height 37
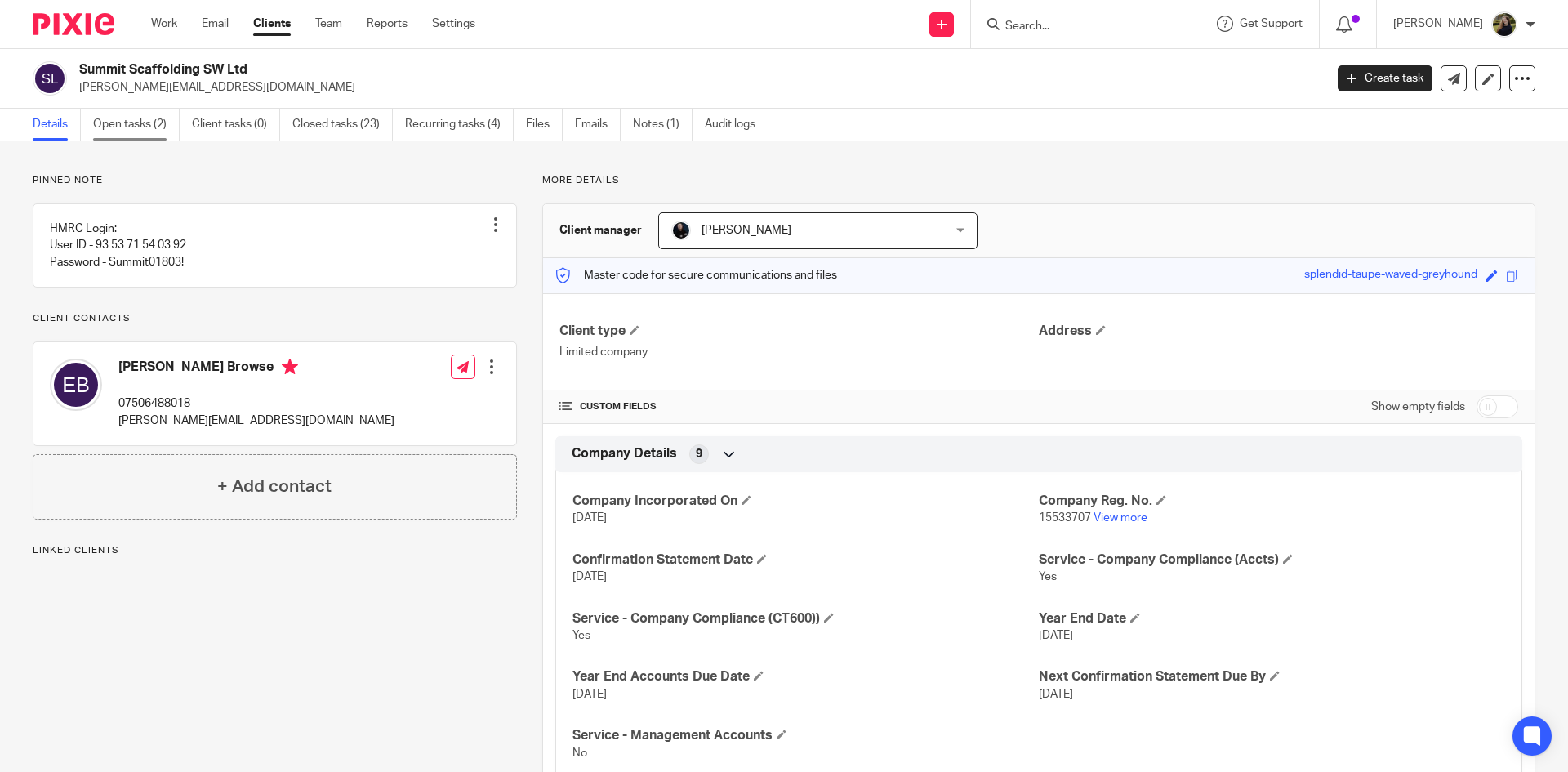
click at [151, 116] on link "Open tasks (2)" at bounding box center [136, 124] width 87 height 31
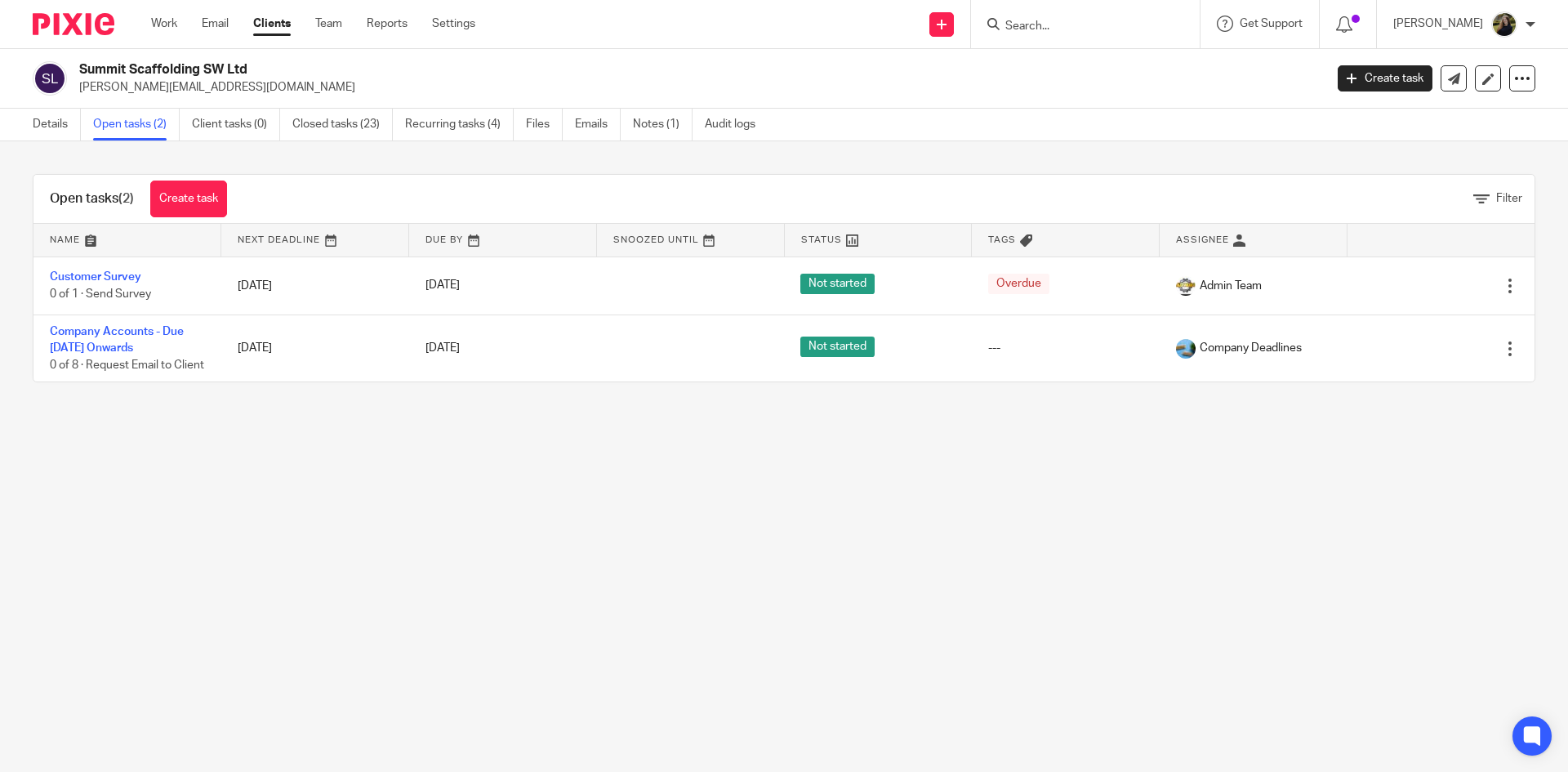
click at [1063, 23] on input "Search" at bounding box center [1077, 27] width 147 height 14
click at [1083, 37] on div at bounding box center [1085, 24] width 229 height 49
click at [1048, 24] on input "Search" at bounding box center [1077, 27] width 147 height 14
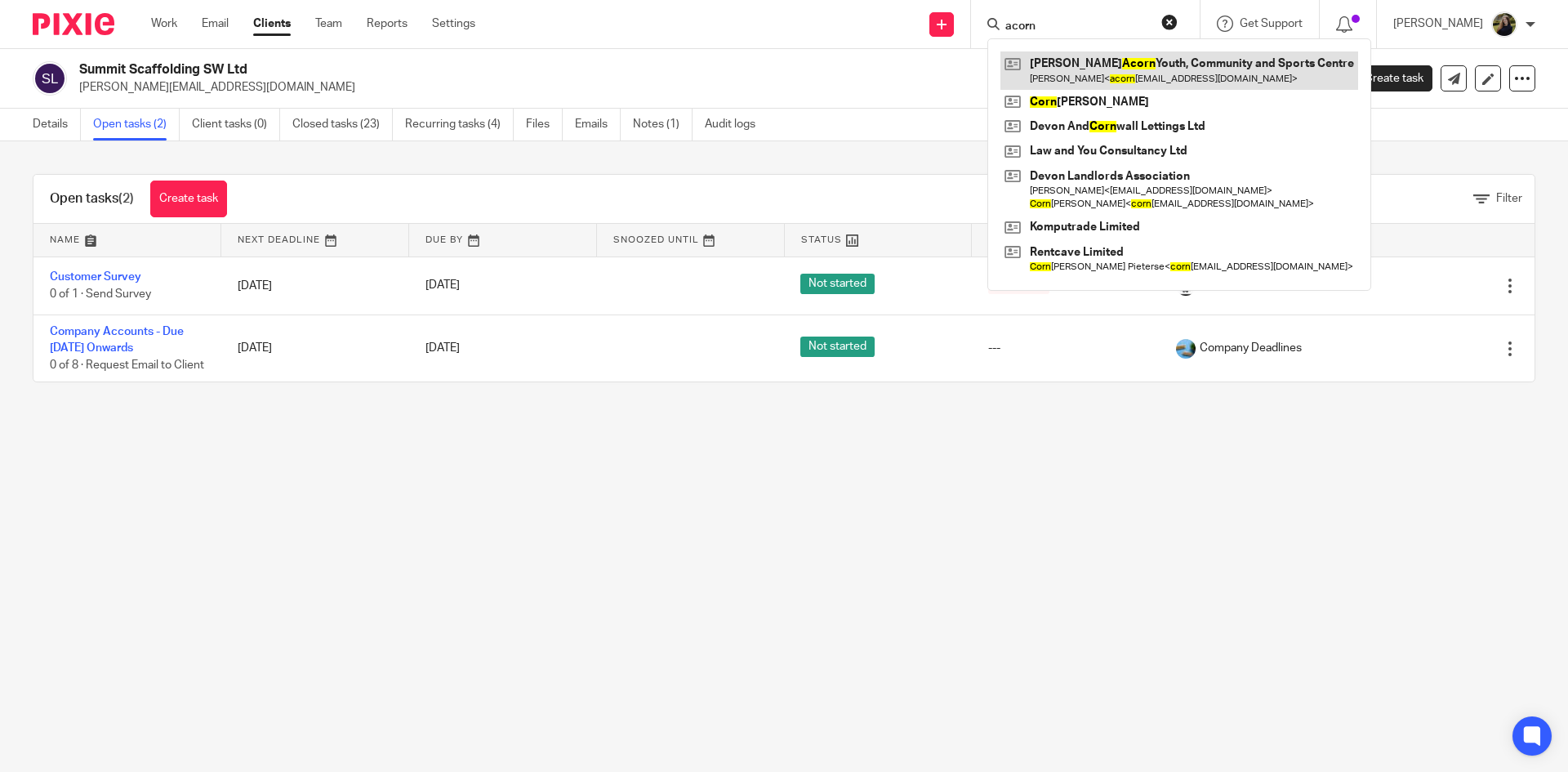
type input "acorn"
click at [1093, 66] on link at bounding box center [1179, 70] width 358 height 37
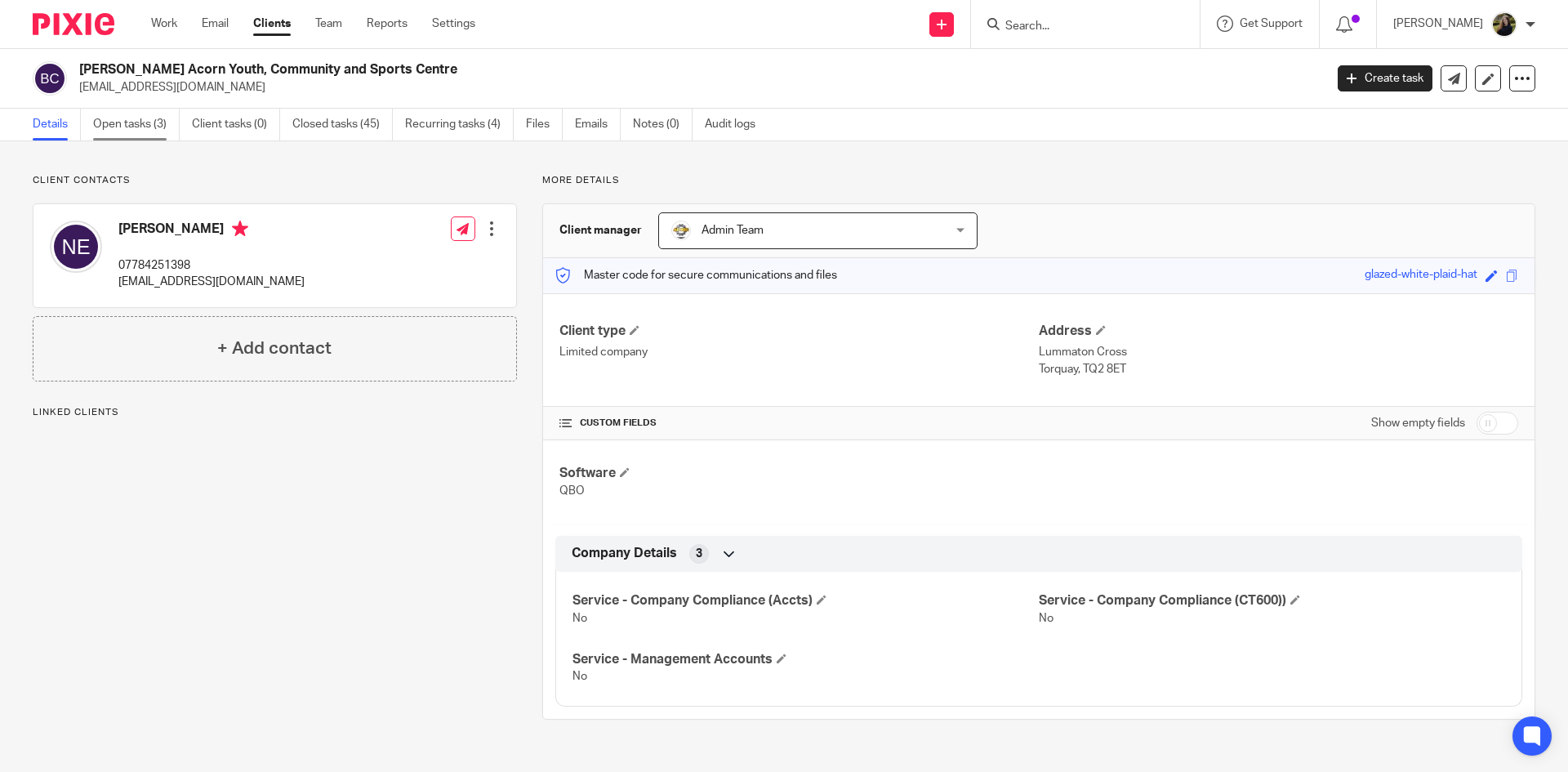
click at [125, 134] on link "Open tasks (3)" at bounding box center [136, 124] width 87 height 31
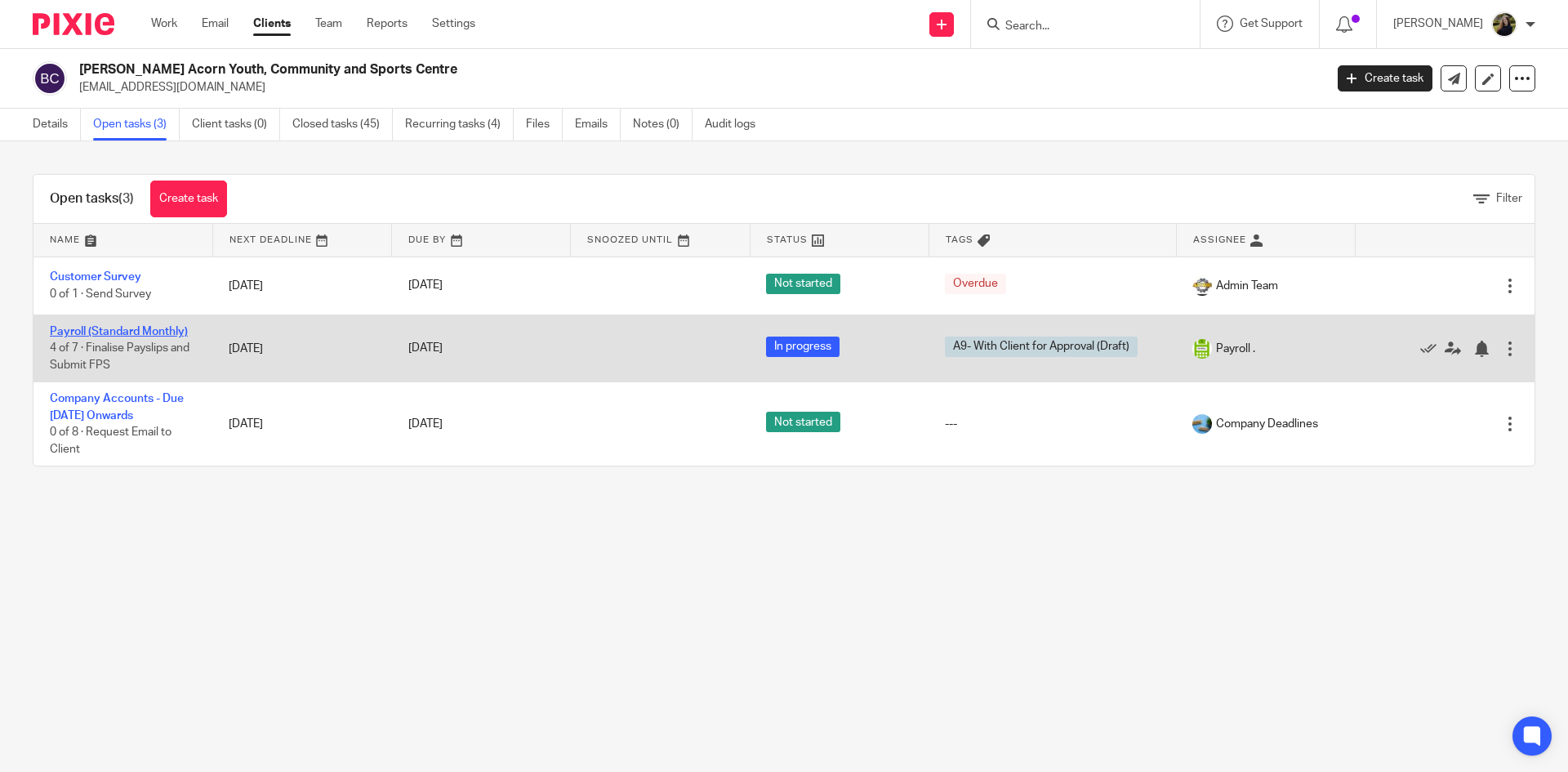
click at [141, 332] on link "Payroll (Standard Monthly)" at bounding box center [118, 332] width 138 height 11
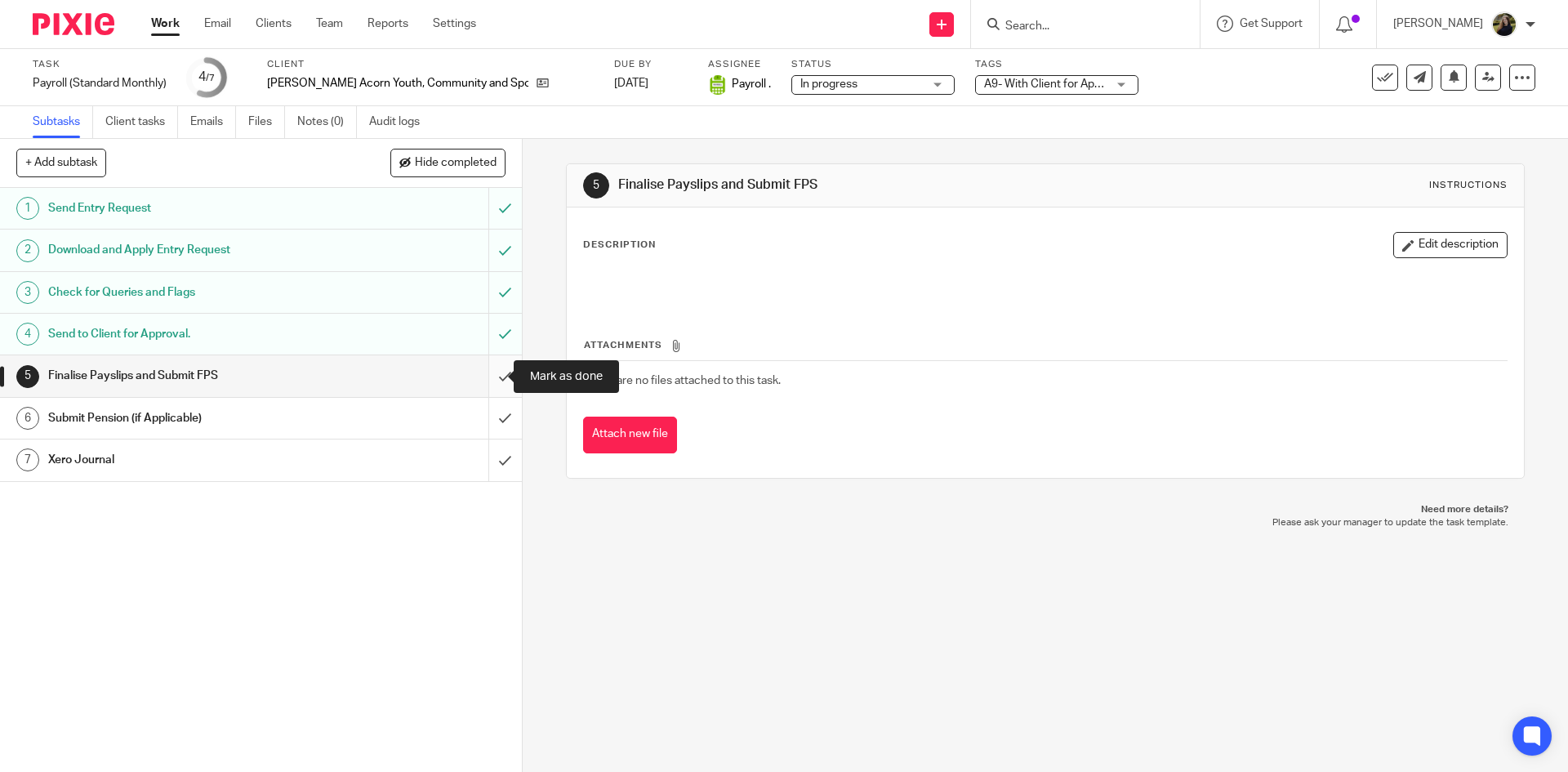
click at [494, 378] on input "submit" at bounding box center [260, 376] width 522 height 41
